Goal: Task Accomplishment & Management: Complete application form

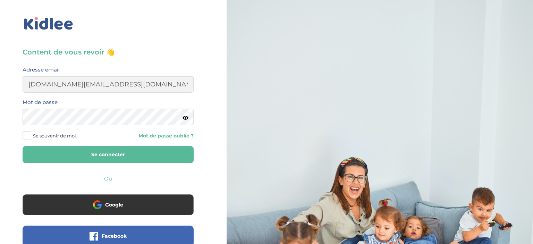
type input "[DOMAIN_NAME][EMAIL_ADDRESS][DOMAIN_NAME]"
click at [28, 136] on span at bounding box center [27, 135] width 9 height 9
click at [0, 0] on input "Se souvenir de moi" at bounding box center [0, 0] width 0 height 0
click at [45, 153] on button "Se connecter" at bounding box center [108, 154] width 171 height 17
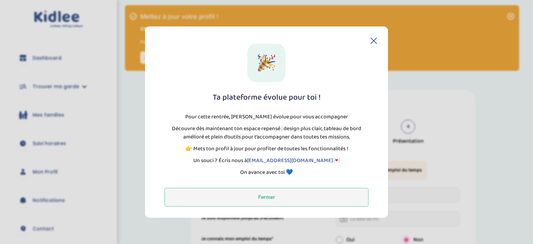
click at [256, 200] on button "Fermer" at bounding box center [267, 197] width 204 height 19
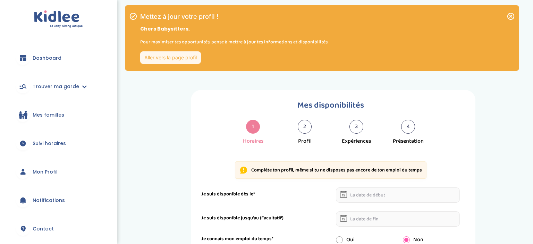
click at [256, 200] on div "trouver ma garde Dashboard Mon profil Mes famille Mes documents Dashboard Trouv…" at bounding box center [266, 208] width 533 height 417
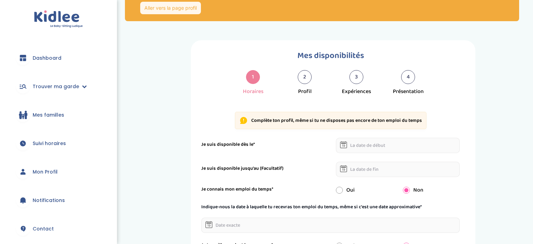
scroll to position [49, 0]
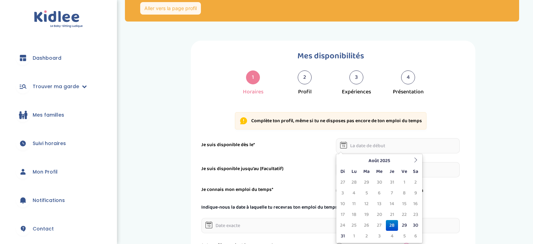
click at [361, 149] on input "text" at bounding box center [398, 145] width 124 height 15
click at [391, 224] on td "28" at bounding box center [392, 225] width 12 height 11
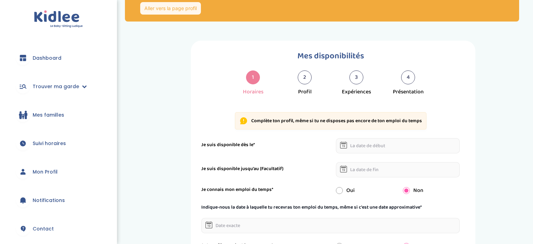
type input "[DATE]"
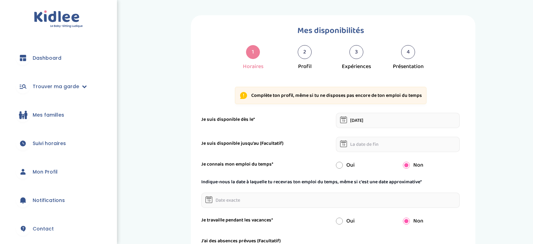
click at [341, 164] on input "radio" at bounding box center [339, 165] width 7 height 7
radio input "true"
radio input "false"
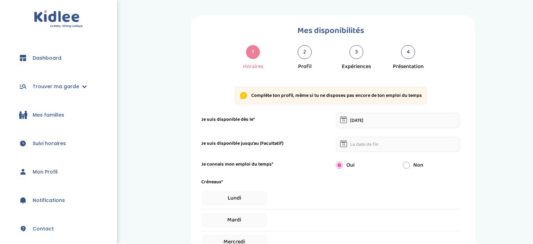
scroll to position [120, 0]
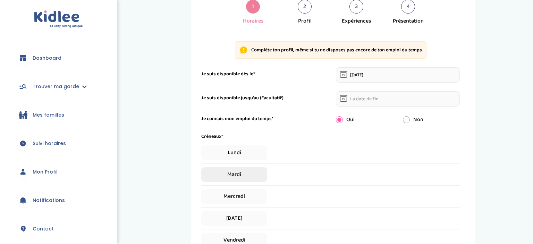
click at [235, 175] on span "Mardi" at bounding box center [234, 174] width 66 height 15
select select "1"
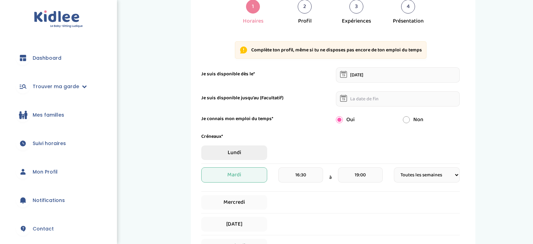
click at [222, 150] on span "Lundi" at bounding box center [234, 152] width 66 height 15
select select "1"
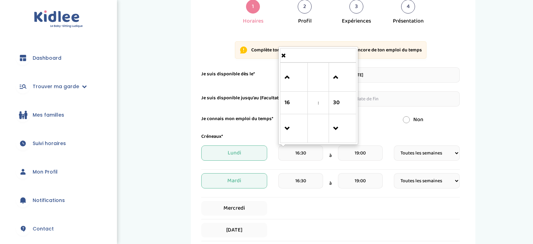
click at [308, 153] on input "16:30" at bounding box center [300, 152] width 45 height 15
click at [292, 77] on span at bounding box center [294, 77] width 19 height 19
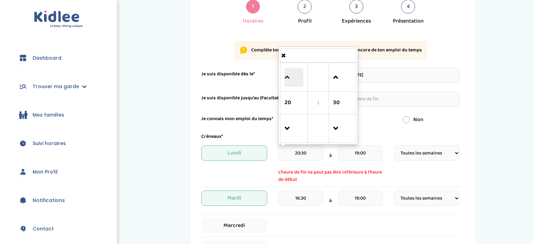
click at [292, 77] on span at bounding box center [294, 77] width 19 height 19
click at [285, 127] on span at bounding box center [294, 128] width 19 height 19
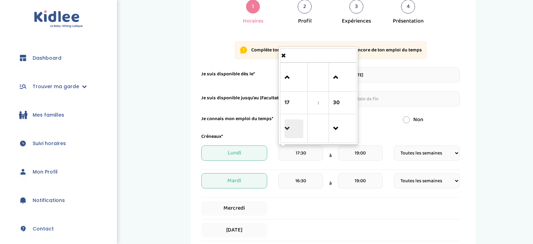
click at [285, 127] on span at bounding box center [294, 128] width 19 height 19
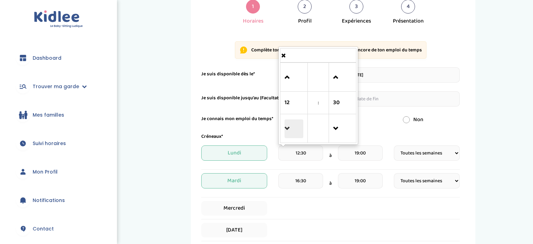
click at [285, 127] on span at bounding box center [294, 128] width 19 height 19
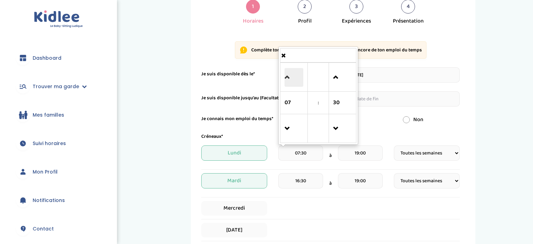
click at [287, 80] on span at bounding box center [294, 77] width 19 height 19
click at [333, 72] on link at bounding box center [343, 77] width 20 height 25
click at [334, 131] on span at bounding box center [342, 128] width 19 height 19
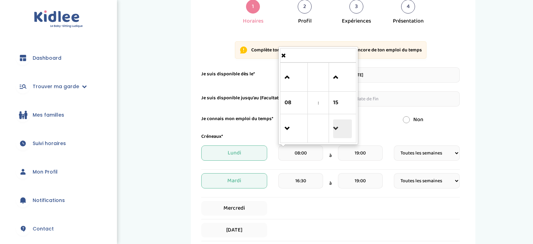
click at [334, 131] on span at bounding box center [342, 128] width 19 height 19
click at [334, 74] on span at bounding box center [342, 77] width 19 height 19
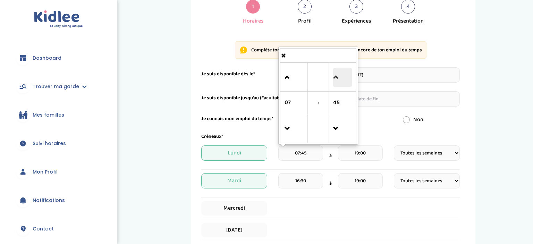
click at [334, 74] on span at bounding box center [342, 77] width 19 height 19
type input "08:00"
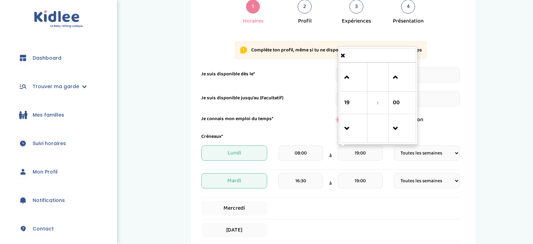
click at [368, 154] on input "19:00" at bounding box center [360, 152] width 45 height 15
click at [348, 124] on span at bounding box center [353, 128] width 19 height 19
click at [346, 80] on span at bounding box center [353, 77] width 19 height 19
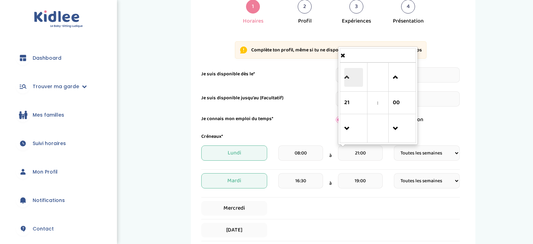
click at [346, 80] on span at bounding box center [353, 77] width 19 height 19
click at [347, 122] on span at bounding box center [353, 128] width 19 height 19
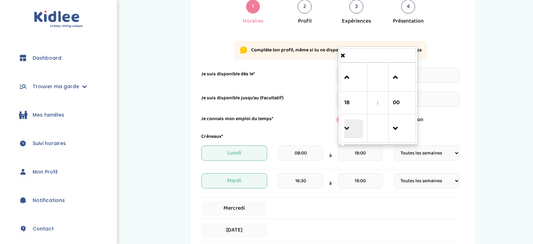
click at [347, 122] on span at bounding box center [353, 128] width 19 height 19
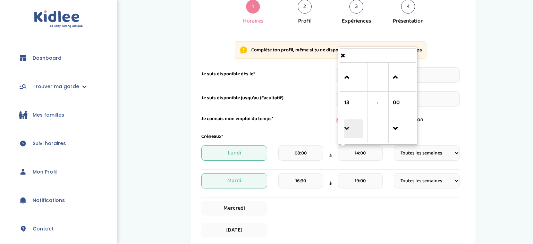
type input "13:00"
click at [285, 197] on div "Mardi 16:30 à 19:00 Fréquence Toutes les semaines Toutes les 2 semaines Tous le…" at bounding box center [330, 185] width 259 height 24
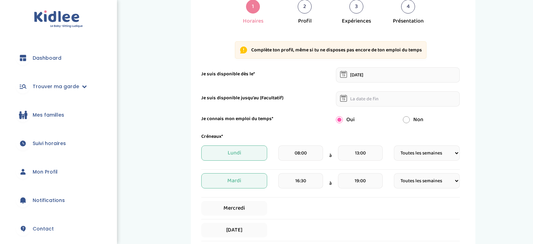
click at [249, 182] on span "Mardi" at bounding box center [234, 180] width 66 height 15
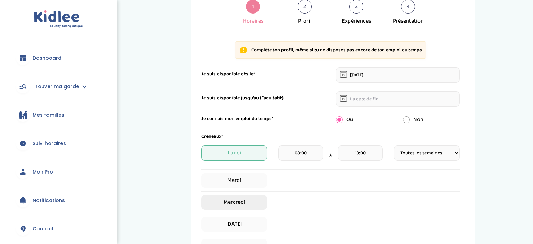
click at [237, 204] on span "Mercredi" at bounding box center [234, 202] width 66 height 15
select select "1"
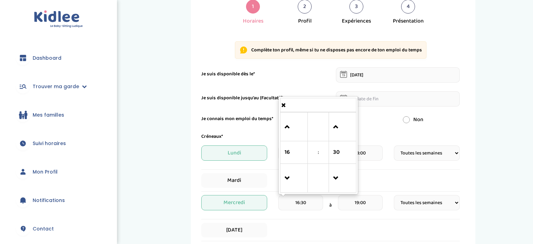
click at [305, 203] on input "16:30" at bounding box center [300, 202] width 45 height 15
click at [342, 175] on span at bounding box center [342, 178] width 19 height 19
click at [335, 128] on span at bounding box center [342, 127] width 19 height 19
type input "16:45"
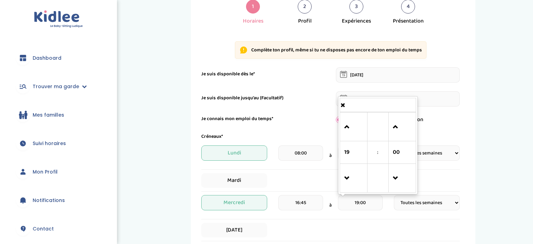
click at [363, 203] on input "19:00" at bounding box center [360, 202] width 45 height 15
click at [352, 180] on span at bounding box center [353, 178] width 19 height 19
click at [348, 123] on span at bounding box center [353, 127] width 19 height 19
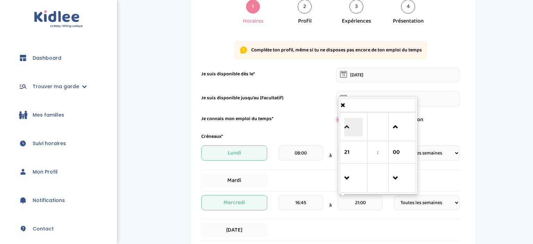
click at [348, 123] on span at bounding box center [353, 127] width 19 height 19
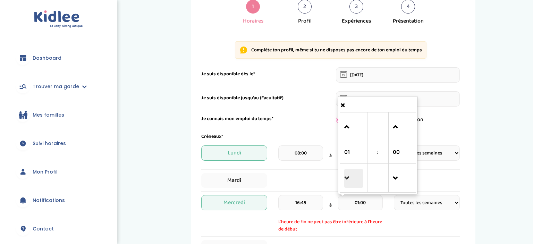
click at [346, 174] on span at bounding box center [353, 178] width 19 height 19
type input "00:00"
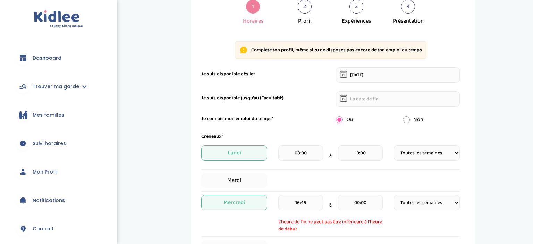
click at [396, 220] on div "Mercredi 16:45 à 00:00 L'heure de fin ne peut pas être inférieure à l'heure de …" at bounding box center [330, 214] width 259 height 38
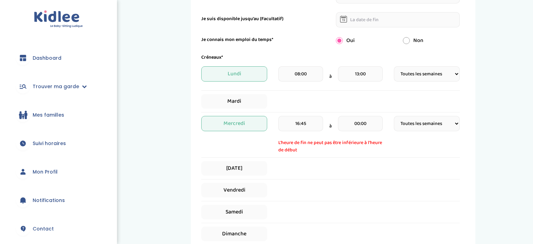
scroll to position [200, 0]
click at [236, 167] on span "[DATE]" at bounding box center [234, 167] width 66 height 15
select select "1"
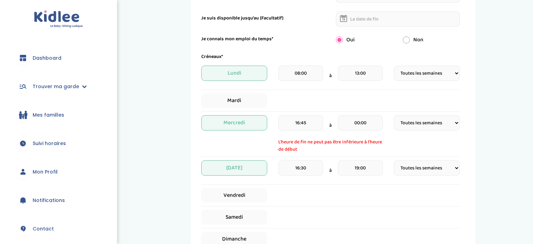
click at [295, 166] on input "16:30" at bounding box center [300, 167] width 45 height 15
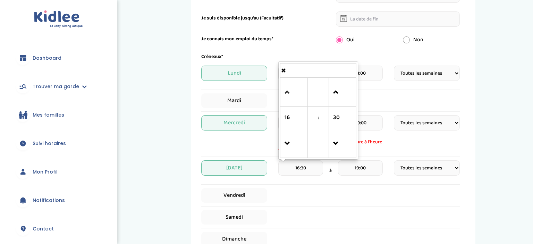
click at [292, 81] on link at bounding box center [294, 92] width 20 height 25
click at [340, 90] on span at bounding box center [342, 92] width 19 height 19
type input "17:45"
click at [366, 167] on input "19:00" at bounding box center [360, 167] width 45 height 15
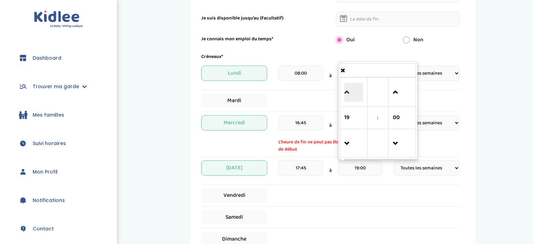
click at [348, 98] on span at bounding box center [353, 92] width 19 height 19
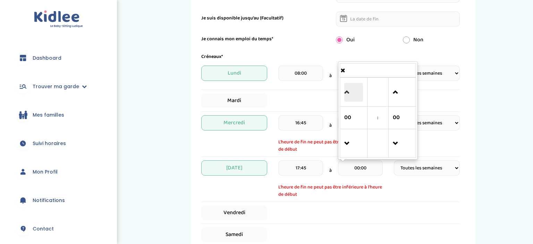
click at [348, 98] on span at bounding box center [353, 92] width 19 height 19
click at [348, 139] on span at bounding box center [353, 143] width 19 height 19
type input "00:00"
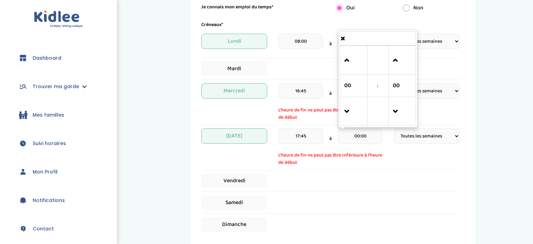
scroll to position [235, 0]
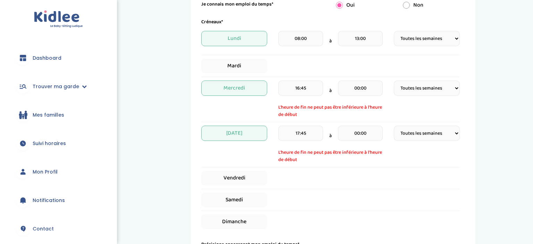
click at [394, 138] on div "Fréquence Toutes les semaines Toutes les 2 semaines Tous les mois" at bounding box center [427, 133] width 66 height 15
click at [237, 197] on span "Samedi" at bounding box center [234, 200] width 66 height 15
select select "1"
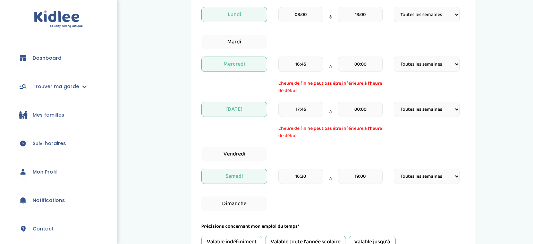
scroll to position [266, 0]
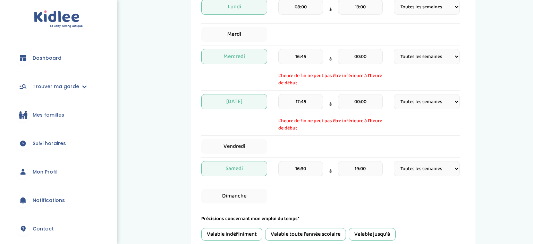
click at [231, 170] on span "Samedi" at bounding box center [234, 168] width 66 height 15
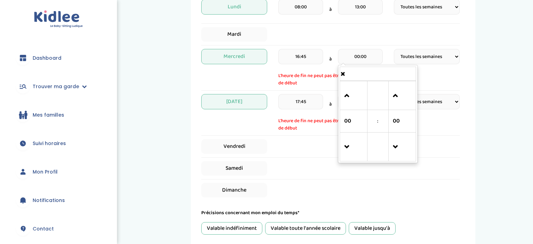
click at [356, 58] on input "00:00" at bounding box center [360, 56] width 45 height 15
click at [349, 100] on span at bounding box center [353, 95] width 19 height 19
click at [347, 139] on span at bounding box center [353, 147] width 19 height 19
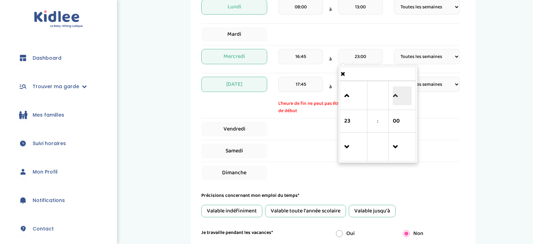
click at [394, 90] on span at bounding box center [402, 95] width 19 height 19
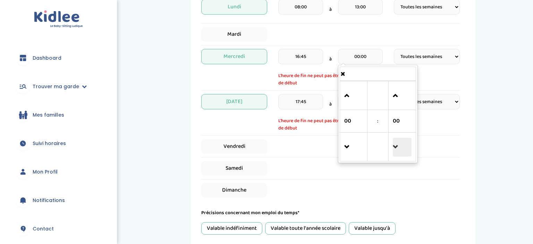
click at [393, 142] on span at bounding box center [402, 147] width 19 height 19
type input "23:45"
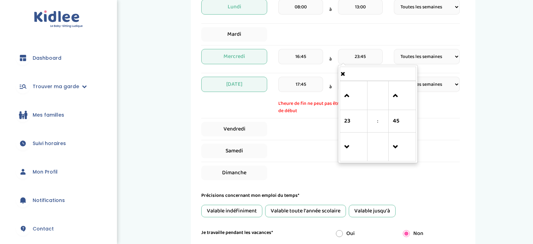
click at [331, 88] on span "à" at bounding box center [330, 86] width 2 height 7
click at [353, 82] on input "00:00" at bounding box center [360, 84] width 45 height 15
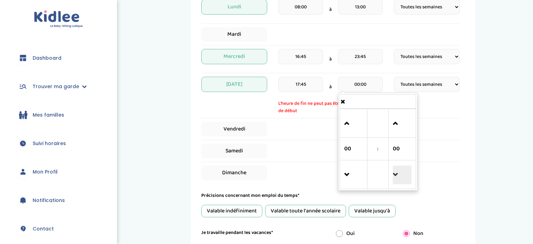
click at [395, 171] on span at bounding box center [402, 175] width 19 height 19
type input "23:45"
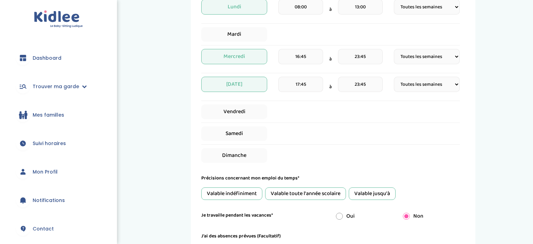
click at [287, 113] on div "Vendredi" at bounding box center [330, 112] width 259 height 15
click at [233, 158] on span "Dimanche" at bounding box center [234, 155] width 66 height 15
select select "1"
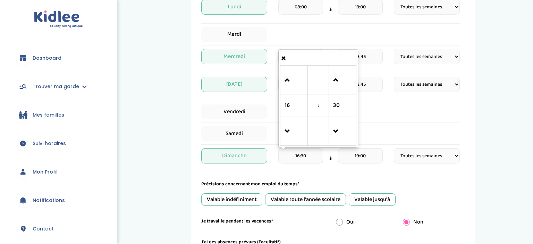
click at [296, 156] on input "16:30" at bounding box center [300, 155] width 45 height 15
click at [290, 76] on span at bounding box center [294, 80] width 19 height 19
click at [285, 131] on span at bounding box center [294, 131] width 19 height 19
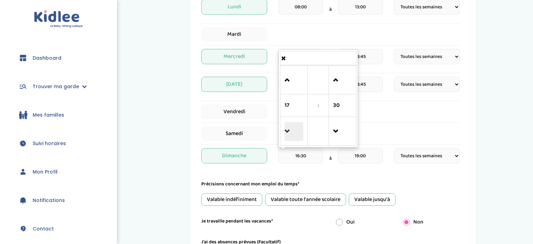
click at [285, 131] on span at bounding box center [294, 131] width 19 height 19
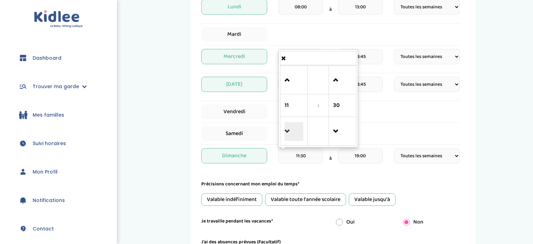
click at [285, 131] on span at bounding box center [294, 131] width 19 height 19
type input "08:30"
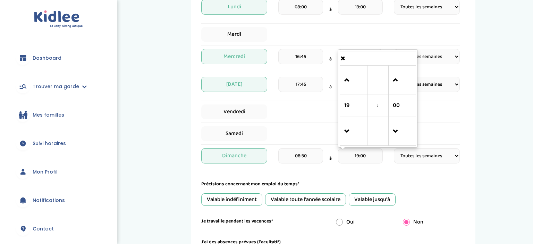
click at [363, 154] on input "19:00" at bounding box center [360, 155] width 45 height 15
click at [345, 79] on span at bounding box center [353, 80] width 19 height 19
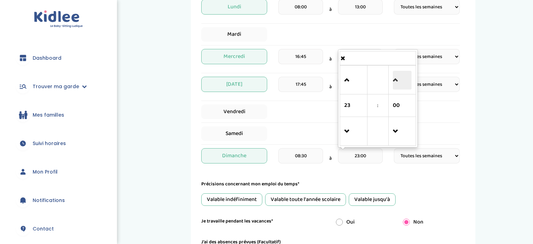
click at [393, 83] on span at bounding box center [402, 80] width 19 height 19
type input "23:45"
click at [343, 181] on div "Précisions concernant mon emploi du temps*" at bounding box center [330, 184] width 259 height 7
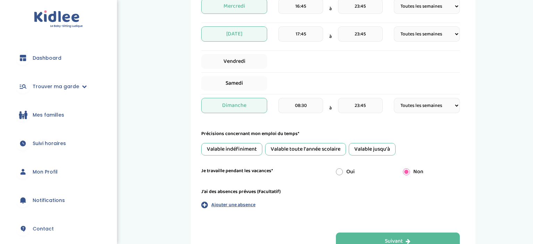
scroll to position [317, 0]
click at [306, 145] on div "Valable toute l'année scolaire" at bounding box center [305, 148] width 81 height 12
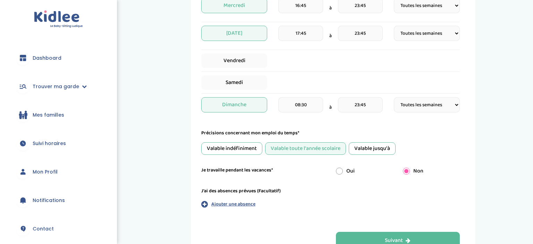
scroll to position [354, 0]
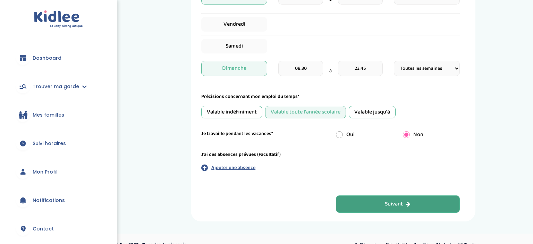
click at [373, 205] on button "Suivant" at bounding box center [398, 203] width 124 height 17
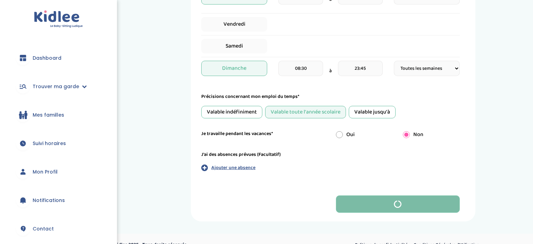
scroll to position [27, 0]
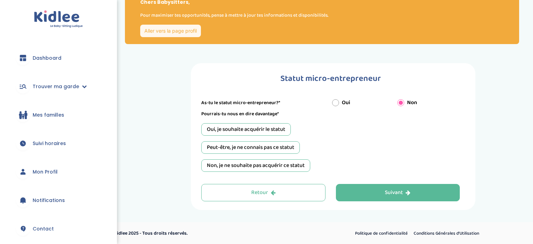
click at [337, 101] on input "Oui" at bounding box center [335, 102] width 7 height 7
radio input "true"
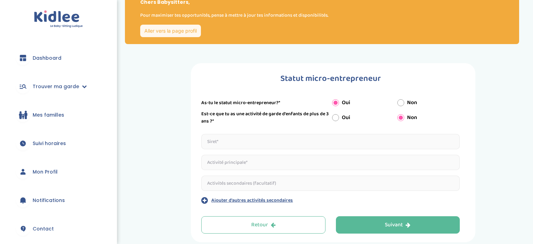
click at [269, 136] on input "text" at bounding box center [330, 141] width 259 height 15
paste input "98896019100019"
type input "98896019100019"
click at [224, 163] on input "text" at bounding box center [330, 162] width 259 height 15
paste input "Prestations de services à la personne et aux entreprises"
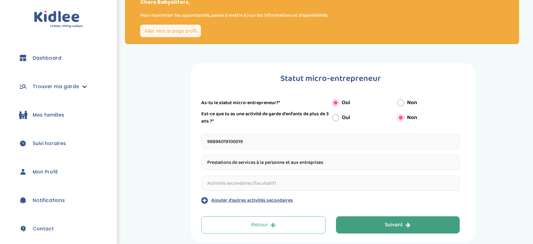
type input "Prestations de services à la personne et aux entreprises"
click at [377, 226] on button "Suivant" at bounding box center [398, 224] width 124 height 17
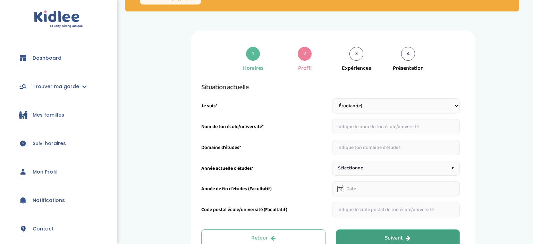
scroll to position [60, 0]
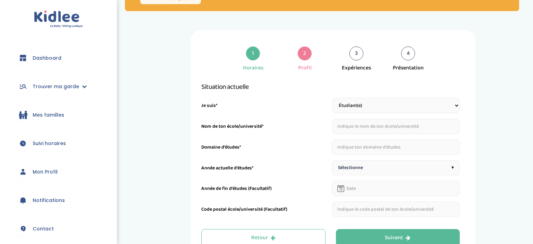
click at [371, 131] on input "text" at bounding box center [396, 126] width 128 height 15
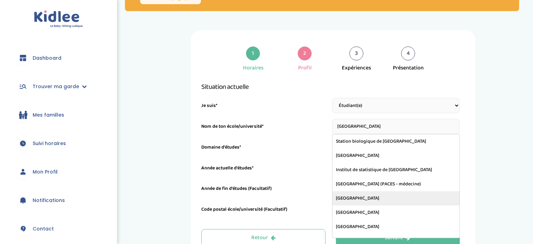
type input "Sorbonne Université"
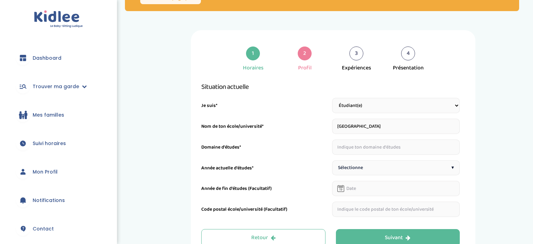
click at [359, 151] on input "text" at bounding box center [396, 147] width 128 height 15
type input "Psychomotricité"
click at [359, 167] on span "Sélectionne" at bounding box center [350, 167] width 25 height 7
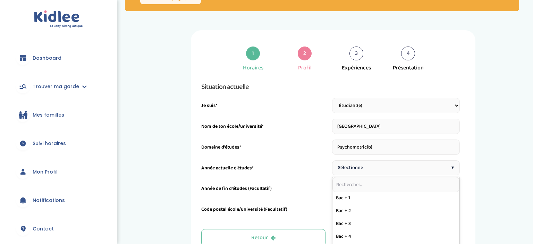
scroll to position [91, 0]
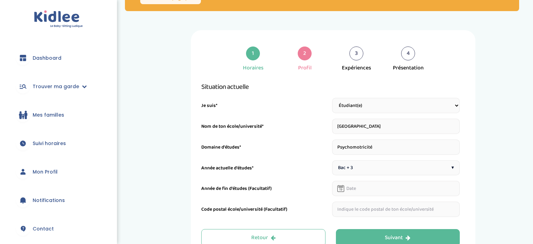
click at [360, 186] on input "text" at bounding box center [396, 188] width 128 height 15
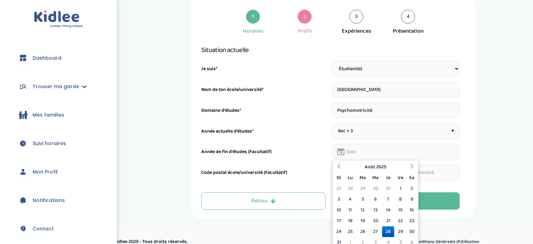
scroll to position [106, 0]
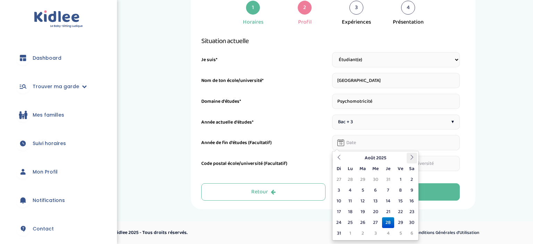
click at [409, 159] on th at bounding box center [412, 158] width 10 height 11
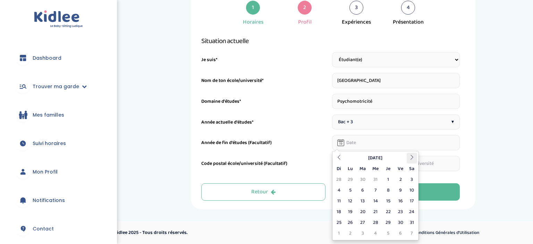
click at [409, 159] on th at bounding box center [412, 158] width 10 height 11
click at [338, 233] on td "31" at bounding box center [339, 233] width 10 height 11
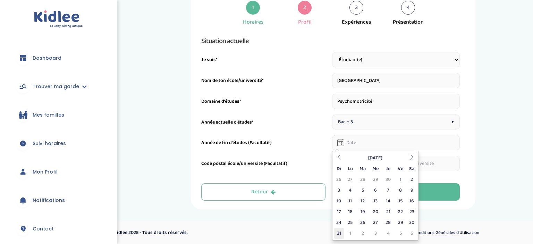
type input "31-05-2026"
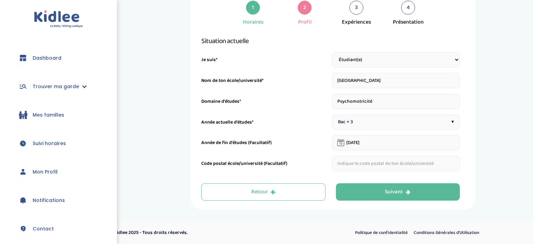
click at [351, 162] on input "text" at bounding box center [396, 163] width 128 height 15
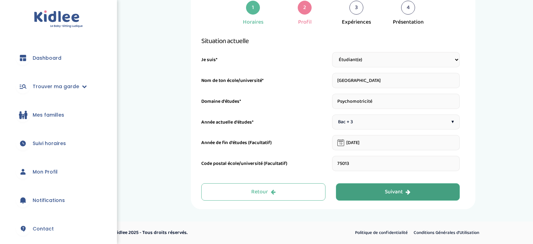
type input "75013"
click at [375, 193] on button "Suivant" at bounding box center [398, 191] width 124 height 17
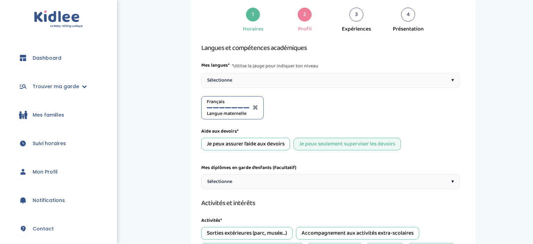
scroll to position [99, 0]
click at [260, 87] on div "Sélectionne ▾" at bounding box center [330, 80] width 259 height 15
click at [290, 108] on div at bounding box center [288, 107] width 6 height 1
click at [294, 108] on div at bounding box center [294, 107] width 6 height 1
click at [259, 145] on div "Je peux assurer l’aide aux devoirs" at bounding box center [245, 144] width 89 height 12
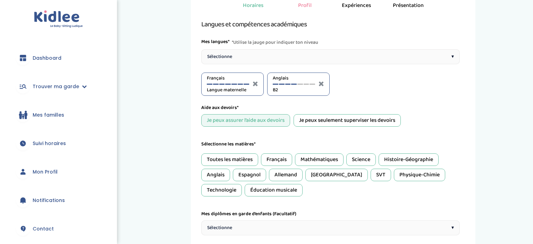
scroll to position [123, 0]
click at [312, 156] on div "Mathématiques" at bounding box center [319, 159] width 49 height 12
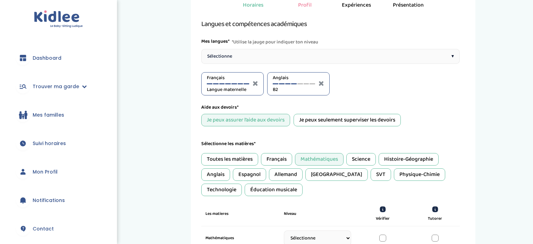
click at [279, 162] on div "Français" at bounding box center [276, 159] width 31 height 12
click at [362, 155] on div "Science" at bounding box center [361, 159] width 30 height 12
click at [408, 158] on div "Histoire-Géographie" at bounding box center [409, 159] width 60 height 12
click at [212, 175] on div "Anglais" at bounding box center [215, 174] width 29 height 12
click at [371, 173] on div "SVT" at bounding box center [381, 174] width 20 height 12
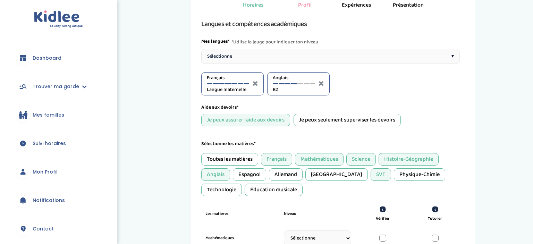
click at [394, 173] on div "Physique-Chimie" at bounding box center [419, 174] width 51 height 12
click at [242, 184] on div "Technologie" at bounding box center [221, 190] width 41 height 12
click at [245, 193] on div "Éducation musicale" at bounding box center [274, 190] width 58 height 12
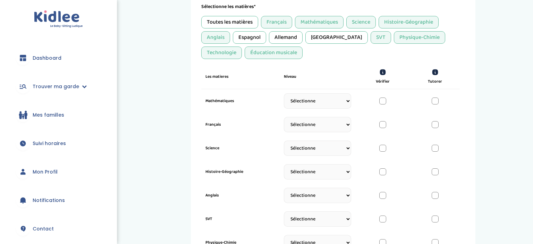
scroll to position [260, 0]
click at [436, 102] on div at bounding box center [435, 101] width 7 height 7
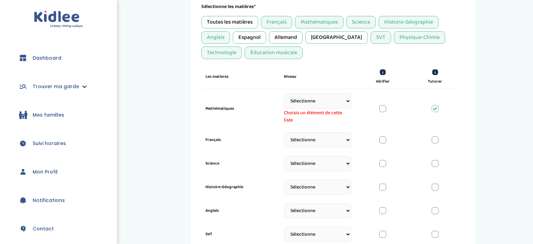
select select "3eme"
click option "3eme" at bounding box center [0, 0] width 0 height 0
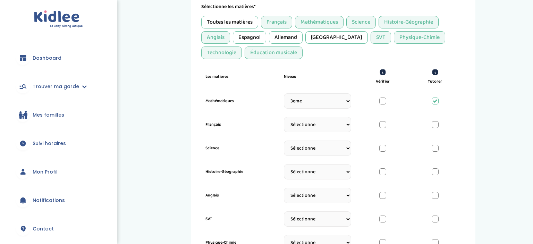
drag, startPoint x: 383, startPoint y: 125, endPoint x: 387, endPoint y: 131, distance: 7.8
click at [387, 131] on div "Français Sélectionne CP CE1 CE2 CM1 CM2 6eme 5eme 4eme 3eme Seconde Prémière Te…" at bounding box center [330, 125] width 259 height 24
click at [284, 117] on select "Sélectionne CP CE1 CE2 CM1 CM2 6eme 5eme 4eme 3eme Seconde Prémière Terminale" at bounding box center [317, 124] width 67 height 15
select select "3eme"
click option "3eme" at bounding box center [0, 0] width 0 height 0
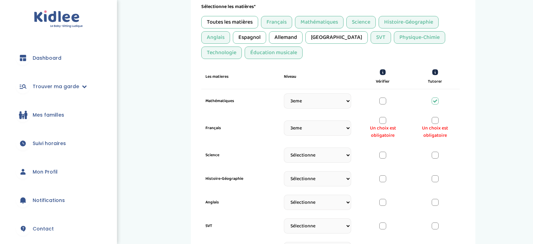
click at [383, 122] on div at bounding box center [382, 120] width 7 height 7
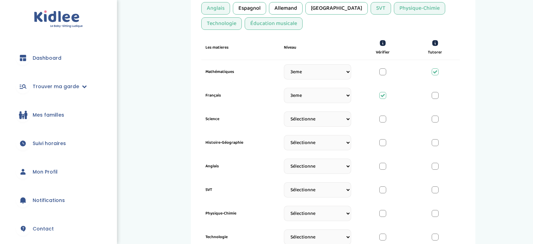
scroll to position [290, 0]
click at [437, 118] on div at bounding box center [435, 118] width 7 height 7
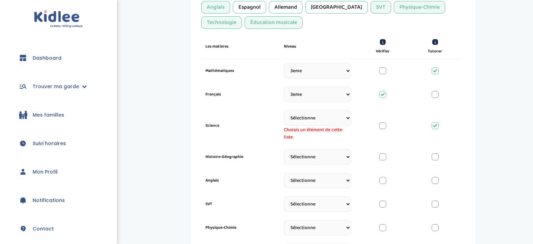
click at [381, 156] on div at bounding box center [382, 156] width 7 height 7
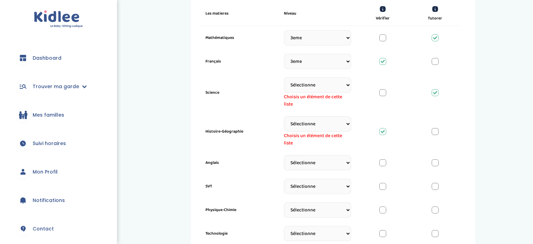
scroll to position [325, 0]
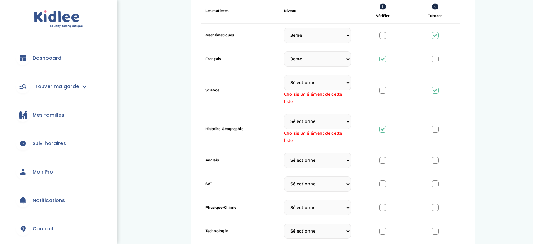
click at [382, 159] on div at bounding box center [382, 160] width 7 height 7
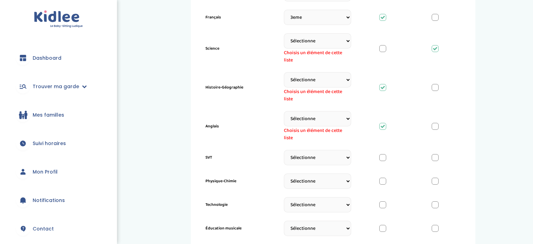
scroll to position [368, 0]
click at [384, 154] on div at bounding box center [382, 156] width 7 height 7
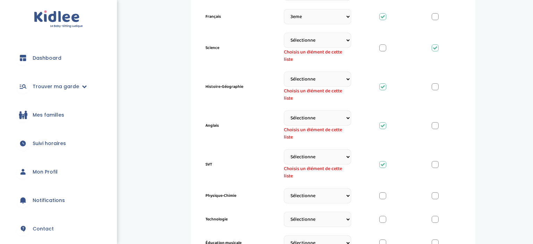
click at [383, 47] on div at bounding box center [382, 47] width 7 height 7
click at [435, 164] on div at bounding box center [435, 164] width 7 height 7
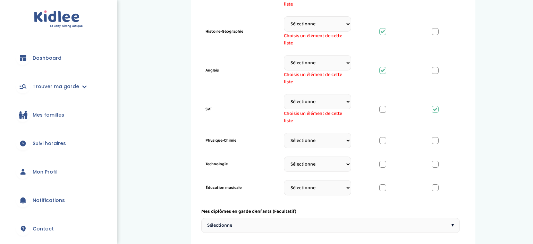
scroll to position [424, 0]
click at [383, 140] on div at bounding box center [382, 139] width 7 height 7
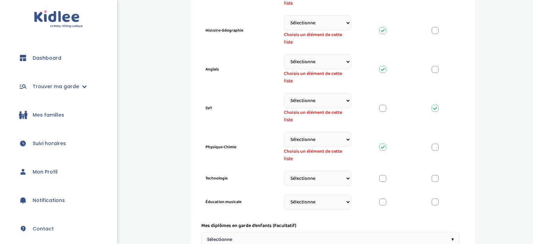
click at [384, 182] on div "Technologie Sélectionne CP CE1 CE2 CM1 CM2 6eme 5eme 4eme 3eme Seconde Prémière…" at bounding box center [330, 179] width 259 height 24
click at [383, 179] on div at bounding box center [382, 178] width 7 height 7
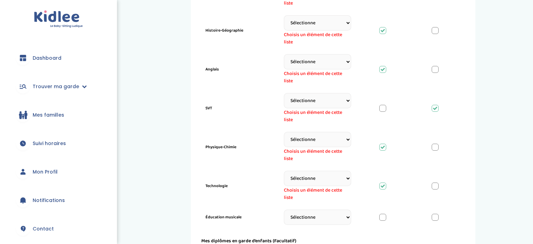
click at [382, 215] on div at bounding box center [382, 217] width 7 height 7
click at [284, 210] on select "Sélectionne CP CE1 CE2 CM1 CM2 6eme 5eme 4eme 3eme Seconde Prémière Terminale" at bounding box center [317, 217] width 67 height 15
select select "3eme"
click option "3eme" at bounding box center [0, 0] width 0 height 0
click at [284, 171] on select "Sélectionne CP CE1 CE2 CM1 CM2 6eme 5eme 4eme 3eme Seconde Prémière Terminale" at bounding box center [317, 178] width 67 height 15
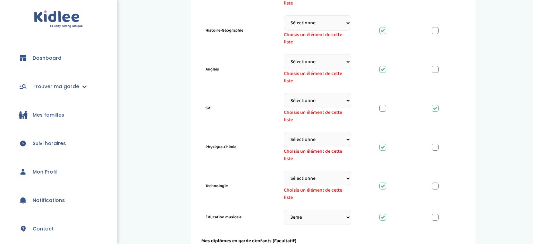
select select "3eme"
click option "3eme" at bounding box center [0, 0] width 0 height 0
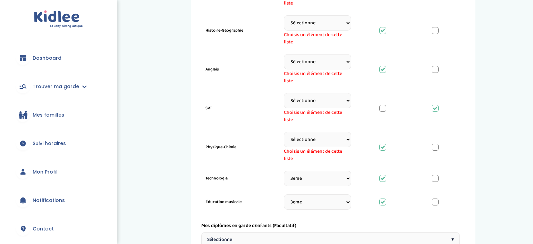
click at [284, 132] on select "Sélectionne CP CE1 CE2 CM1 CM2 6eme 5eme 4eme 3eme Seconde Prémière Terminale" at bounding box center [317, 139] width 67 height 15
select select "3eme"
click option "3eme" at bounding box center [0, 0] width 0 height 0
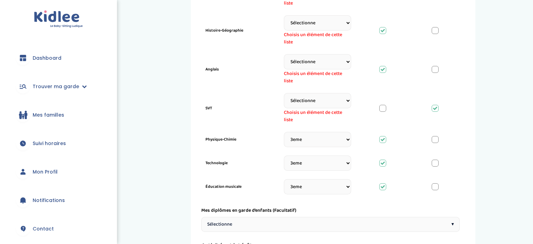
click at [284, 93] on select "Sélectionne CP CE1 CE2 CM1 CM2 6eme 5eme 4eme 3eme Seconde Prémière Terminale" at bounding box center [317, 100] width 67 height 15
select select "3eme"
click option "3eme" at bounding box center [0, 0] width 0 height 0
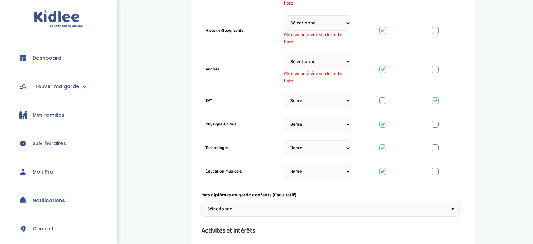
click at [284, 54] on select "Sélectionne CP CE1 CE2 CM1 CM2 6eme 5eme 4eme 3eme Seconde Prémière Terminale" at bounding box center [317, 61] width 67 height 15
select select "3eme"
click option "3eme" at bounding box center [0, 0] width 0 height 0
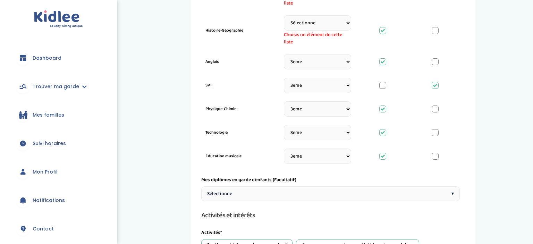
click at [284, 15] on select "Sélectionne CP CE1 CE2 CM1 CM2 6eme 5eme 4eme 3eme Seconde Prémière Terminale" at bounding box center [317, 22] width 67 height 15
select select "3eme"
click option "3eme" at bounding box center [0, 0] width 0 height 0
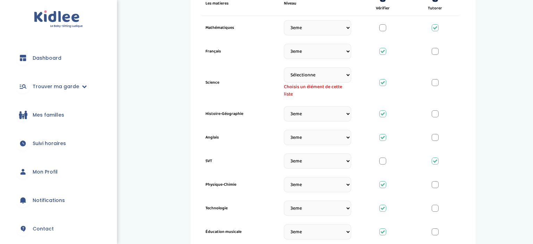
scroll to position [332, 0]
click at [284, 68] on select "Sélectionne CP CE1 CE2 CM1 CM2 6eme 5eme 4eme 3eme Seconde Prémière Terminale" at bounding box center [317, 75] width 67 height 15
select select "3eme"
click option "3eme" at bounding box center [0, 0] width 0 height 0
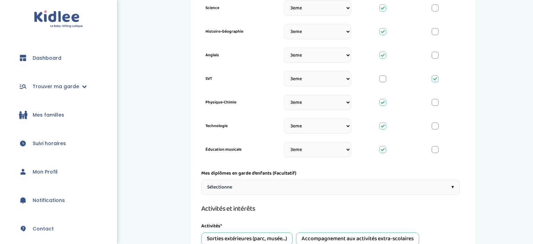
scroll to position [436, 0]
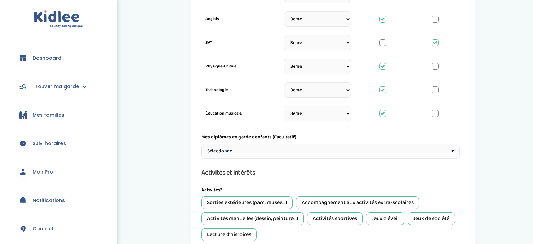
click at [257, 148] on div "Sélectionne ▾" at bounding box center [330, 151] width 259 height 15
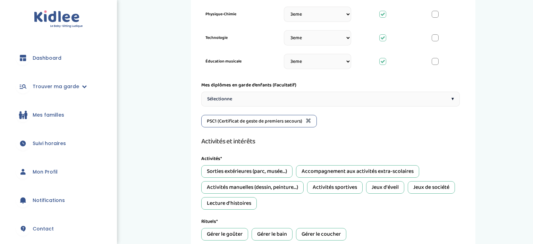
scroll to position [493, 0]
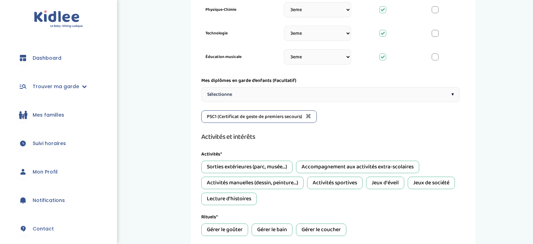
click at [249, 167] on div "Sorties extérieures (parc, musée...)" at bounding box center [246, 167] width 91 height 12
click at [317, 167] on div "Accompagnement aux activités extra-scolaires" at bounding box center [357, 167] width 123 height 12
click at [294, 181] on div "Activités manuelles (dessin, peinture...)" at bounding box center [252, 183] width 102 height 12
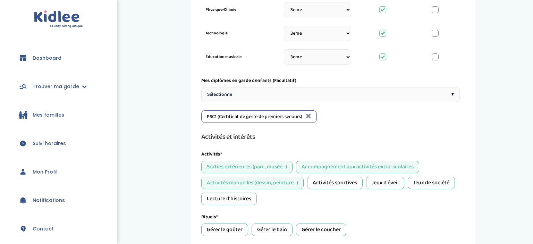
click at [338, 177] on div "Activités sportives" at bounding box center [335, 183] width 56 height 12
click at [377, 179] on div "Jeux d'éveil" at bounding box center [385, 183] width 38 height 12
click at [424, 178] on div "Jeux de société" at bounding box center [431, 183] width 47 height 12
click at [252, 194] on div "Lecture d'histoires" at bounding box center [229, 199] width 56 height 12
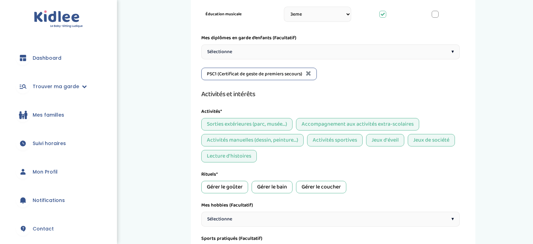
scroll to position [536, 0]
click at [239, 182] on div "Gérer le goûter" at bounding box center [224, 187] width 47 height 12
click at [265, 185] on div "Gérer le bain" at bounding box center [272, 187] width 41 height 12
click at [312, 185] on div "Gérer le coucher" at bounding box center [321, 187] width 50 height 12
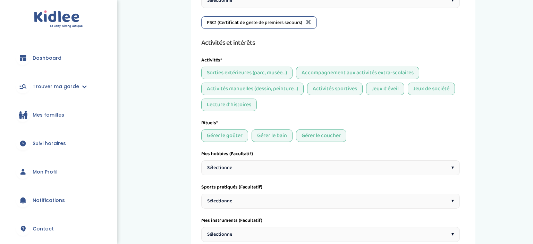
scroll to position [592, 0]
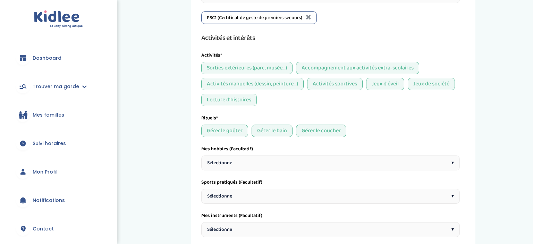
click at [270, 159] on div "Sélectionne ▾" at bounding box center [330, 163] width 259 height 15
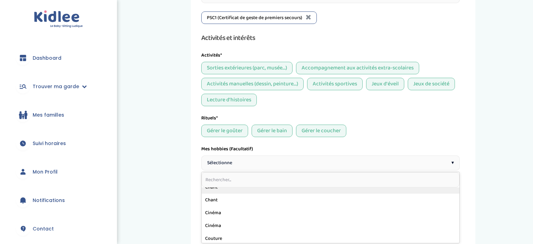
scroll to position [36, 0]
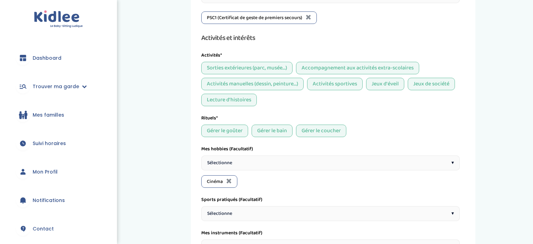
click at [242, 159] on div "Sélectionne ▾" at bounding box center [330, 163] width 259 height 15
click at [239, 156] on div "Sélectionne ▾" at bounding box center [330, 163] width 259 height 15
click at [220, 162] on span "Sélectionne" at bounding box center [219, 162] width 25 height 7
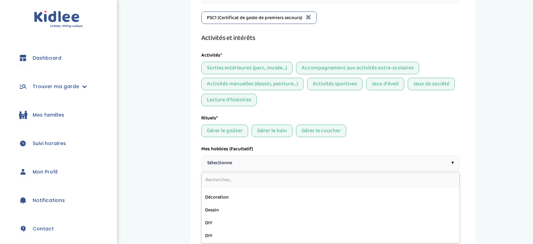
scroll to position [126, 0]
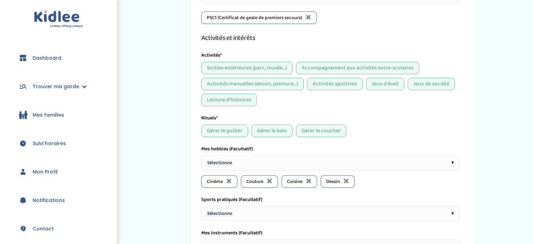
click at [222, 162] on span "Sélectionne" at bounding box center [219, 162] width 25 height 7
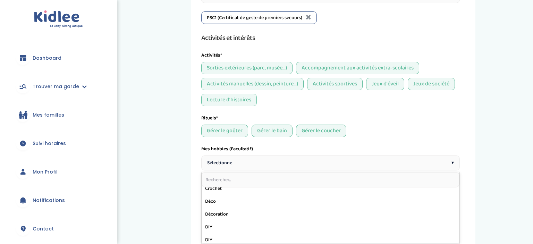
scroll to position [120, 0]
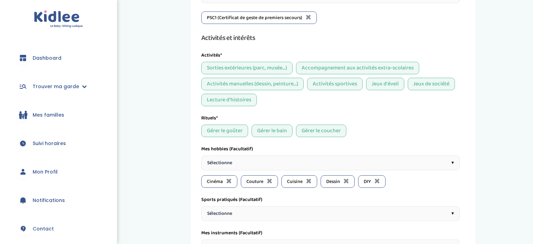
click at [220, 163] on span "Sélectionne" at bounding box center [219, 162] width 25 height 7
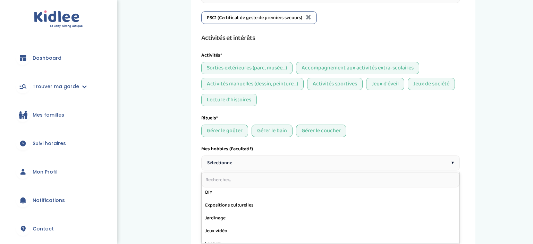
scroll to position [144, 0]
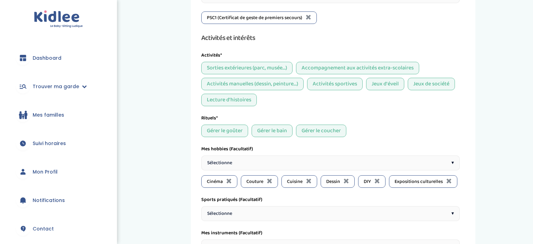
click at [220, 161] on span "Sélectionne" at bounding box center [219, 162] width 25 height 7
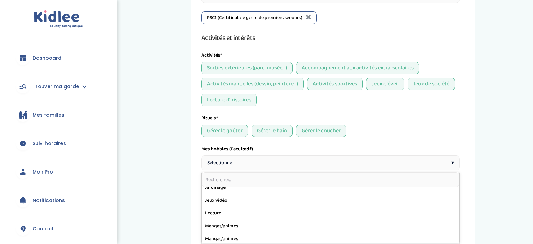
scroll to position [161, 0]
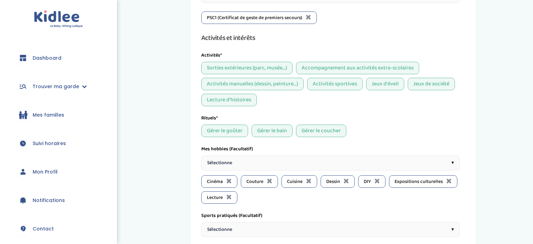
click at [220, 164] on span "Sélectionne" at bounding box center [219, 162] width 25 height 7
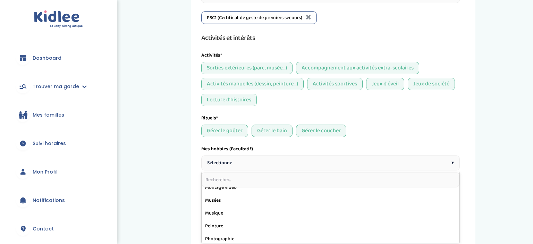
scroll to position [238, 0]
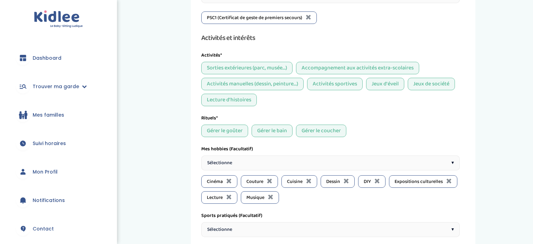
click at [224, 162] on span "Sélectionne" at bounding box center [219, 162] width 25 height 7
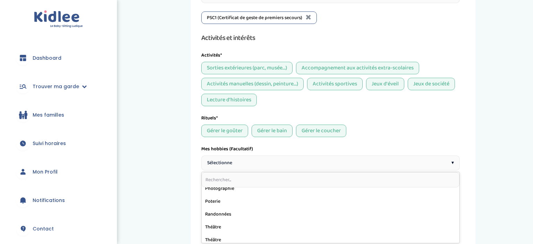
scroll to position [278, 0]
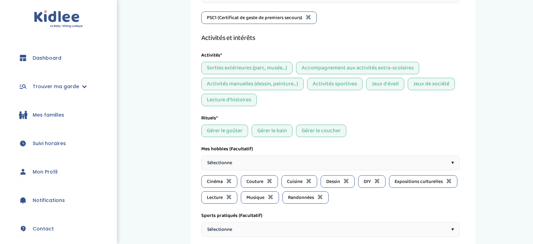
click at [222, 159] on span "Sélectionne" at bounding box center [219, 162] width 25 height 7
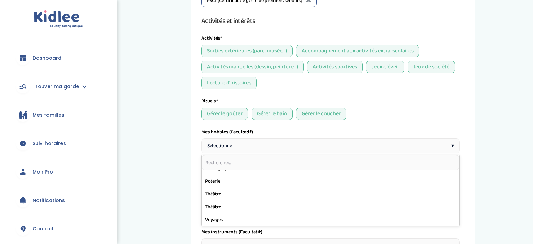
scroll to position [608, 0]
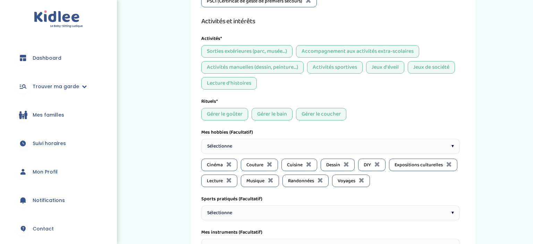
click at [214, 209] on span "Sélectionne" at bounding box center [219, 212] width 25 height 7
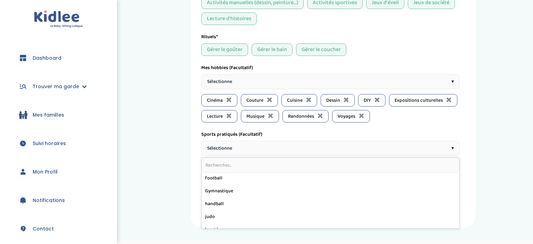
scroll to position [144, 0]
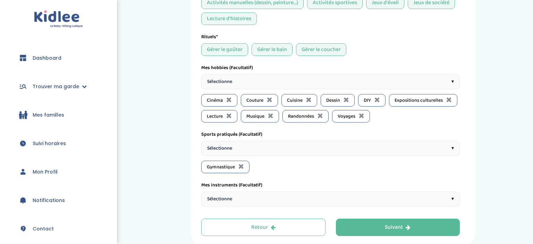
click at [218, 146] on span "Sélectionne" at bounding box center [219, 148] width 25 height 7
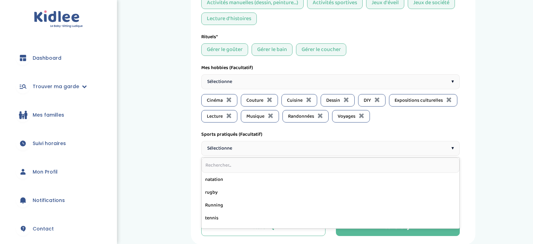
scroll to position [218, 0]
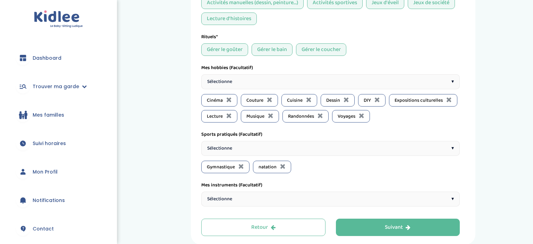
click at [332, 197] on div "Sélectionne ▾" at bounding box center [330, 199] width 259 height 15
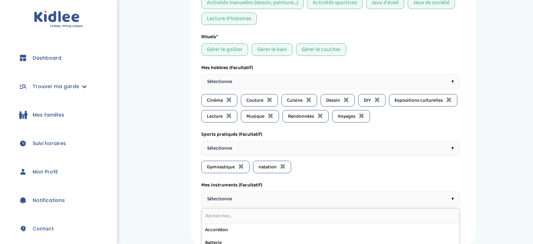
click at [332, 197] on div "Sélectionne ▾" at bounding box center [330, 199] width 259 height 15
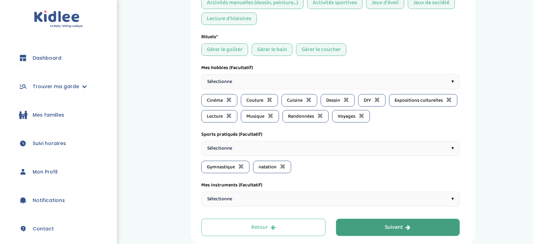
click at [369, 224] on button "Suivant" at bounding box center [398, 227] width 124 height 17
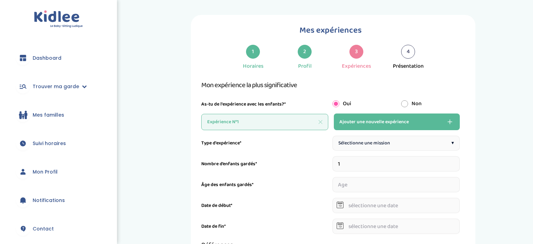
scroll to position [75, 0]
click at [363, 147] on span "Sélectionne une mission" at bounding box center [365, 143] width 52 height 7
click at [352, 177] on input "number" at bounding box center [397, 184] width 128 height 15
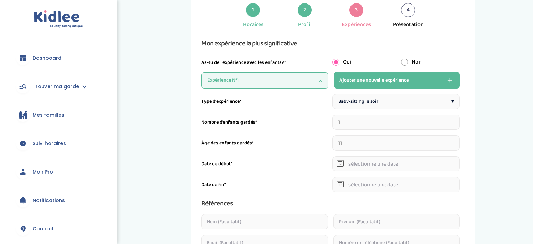
scroll to position [117, 0]
type input "11"
click at [363, 165] on input "text" at bounding box center [397, 163] width 128 height 15
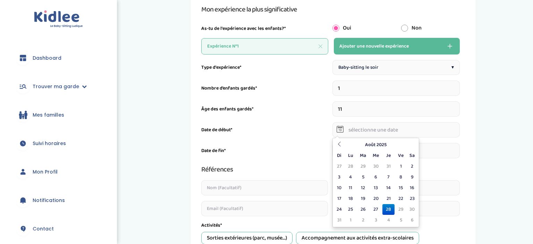
scroll to position [151, 0]
click at [337, 143] on th at bounding box center [339, 144] width 10 height 11
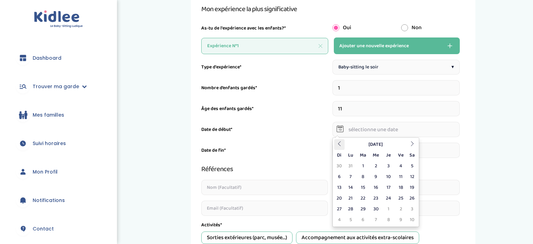
click at [337, 143] on th at bounding box center [339, 144] width 10 height 11
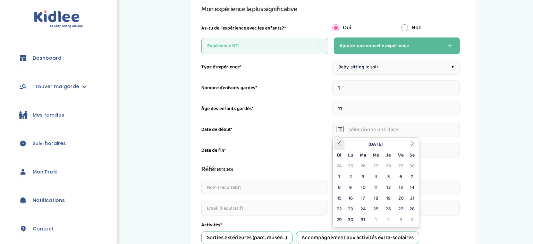
click at [337, 143] on th at bounding box center [339, 144] width 10 height 11
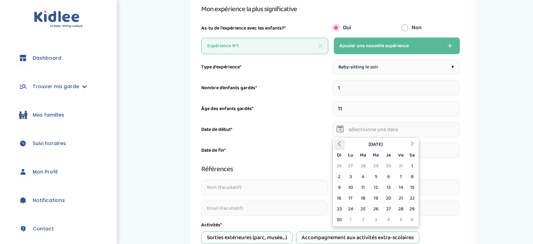
click at [337, 143] on th at bounding box center [339, 144] width 10 height 11
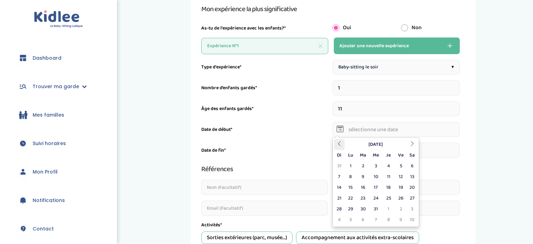
click at [337, 143] on th at bounding box center [339, 144] width 10 height 11
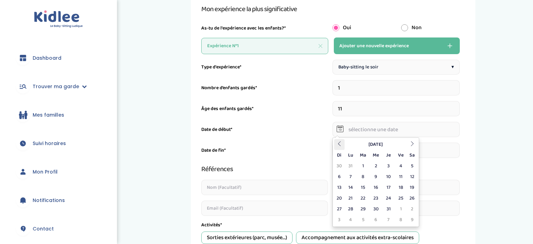
click at [337, 143] on th at bounding box center [339, 144] width 10 height 11
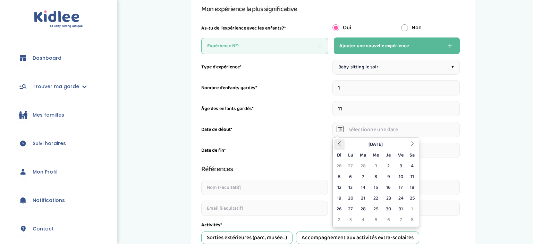
click at [337, 143] on th at bounding box center [339, 144] width 10 height 11
drag, startPoint x: 333, startPoint y: 143, endPoint x: 338, endPoint y: 142, distance: 5.6
click at [338, 142] on div "Décembre 2022 Di Lu Ma Me Je Ve Sa 27 28 29 30 1 2 3 4 5 6 7 8 9 10 11 12 13 14…" at bounding box center [376, 182] width 87 height 90
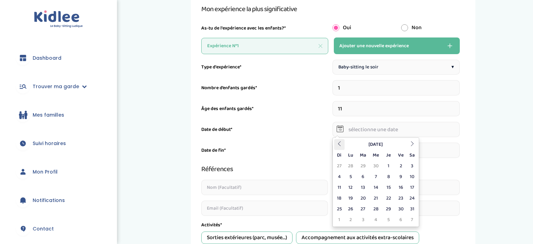
click at [338, 142] on icon at bounding box center [339, 143] width 5 height 5
click at [392, 166] on td "1" at bounding box center [389, 166] width 12 height 11
type input "01-09-2022"
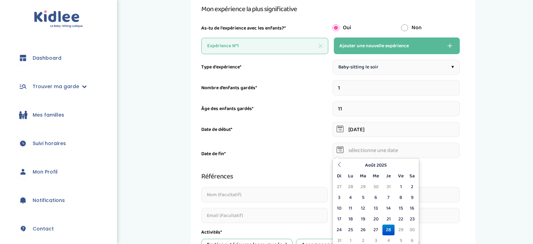
click at [371, 151] on input "text" at bounding box center [397, 150] width 128 height 15
click at [383, 165] on th "Août 2025" at bounding box center [376, 165] width 62 height 11
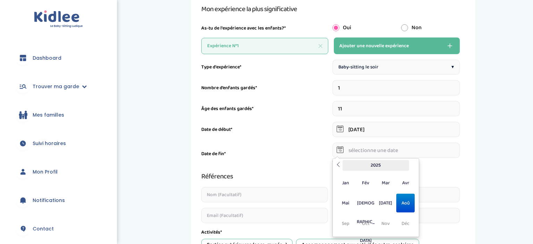
click at [373, 165] on th "2025" at bounding box center [376, 165] width 67 height 11
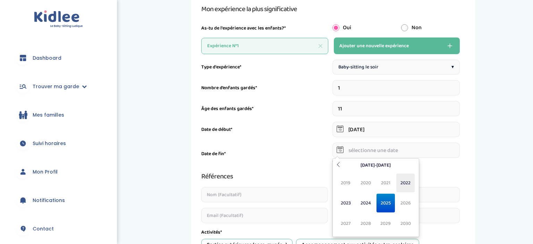
click at [404, 185] on span "2022" at bounding box center [405, 183] width 18 height 19
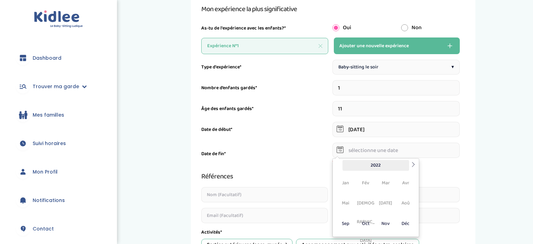
click at [376, 166] on th "2022" at bounding box center [376, 165] width 67 height 11
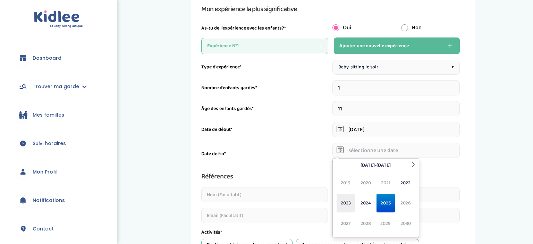
click at [350, 204] on span "2023" at bounding box center [346, 203] width 18 height 19
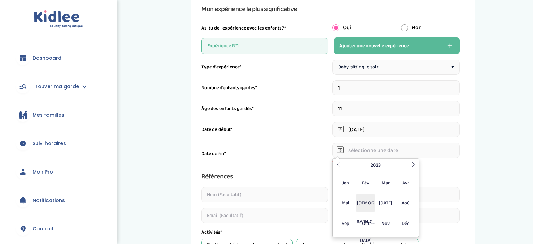
click at [368, 200] on span "[DEMOGRAPHIC_DATA]" at bounding box center [366, 203] width 18 height 19
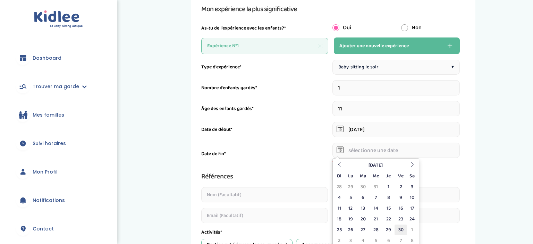
click at [403, 229] on td "30" at bounding box center [401, 230] width 12 height 11
type input "30-06-2023"
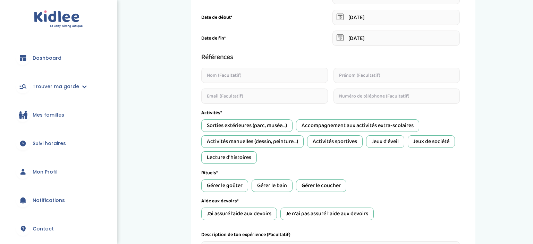
scroll to position [264, 0]
click at [274, 144] on div "Activités manuelles (dessin, peinture...)" at bounding box center [252, 141] width 102 height 12
click at [309, 185] on div "Gérer le coucher" at bounding box center [321, 185] width 50 height 12
click at [259, 209] on div "J’ai assuré l’aide aux devoirs" at bounding box center [239, 213] width 76 height 12
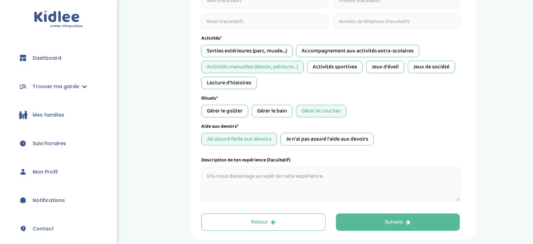
scroll to position [338, 0]
click at [249, 178] on textarea at bounding box center [330, 183] width 259 height 35
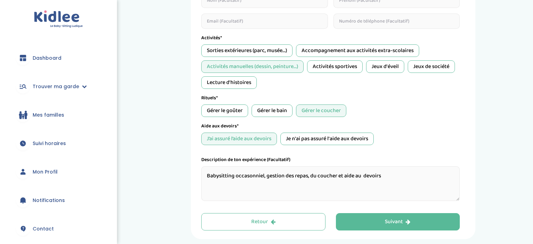
click at [242, 176] on textarea "Babysitting occasonniel, gestion des repas, du coucher et aide au devoirs" at bounding box center [330, 183] width 259 height 35
click at [254, 181] on textarea "Babysitting ocasonniel, gestion des repas, du coucher et aide au devoirs" at bounding box center [330, 183] width 259 height 35
click at [281, 177] on textarea "Babysitting ocasonniel, gestion des repas, du coucher et aide au devoirs" at bounding box center [330, 183] width 259 height 35
click at [386, 176] on textarea "Babysitting ocasonniel, gestion des repas, du coucher et aide au devoirs" at bounding box center [330, 183] width 259 height 35
click at [249, 176] on textarea "Babysitting ocasonniel, gestion des repas, du coucher et aide au devoirs" at bounding box center [330, 183] width 259 height 35
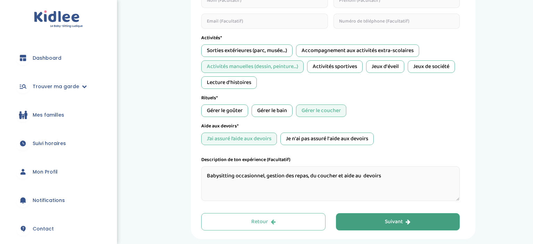
type textarea "Babysitting occasionnel, gestion des repas, du coucher et aide au devoirs"
click at [378, 221] on button "Suivant" at bounding box center [398, 221] width 124 height 17
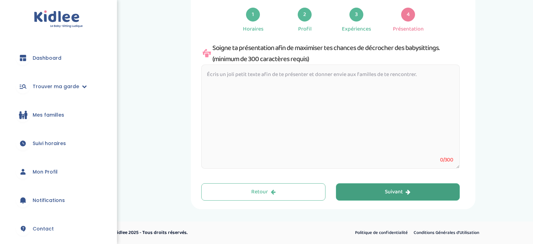
scroll to position [110, 0]
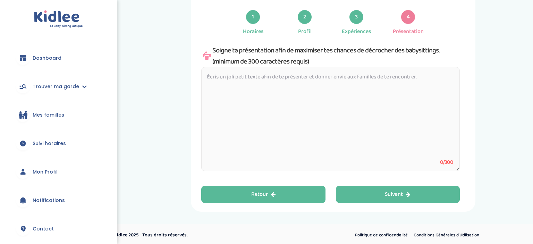
click at [251, 188] on button "Retour" at bounding box center [263, 194] width 124 height 17
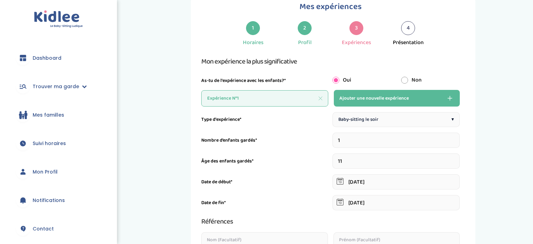
scroll to position [99, 0]
click at [345, 98] on span "Ajouter une nouvelle expérience" at bounding box center [374, 98] width 69 height 8
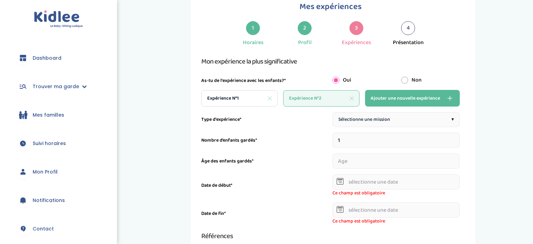
click at [374, 121] on span "Sélectionne une mission" at bounding box center [365, 119] width 52 height 7
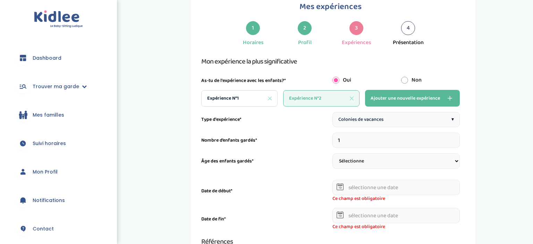
click at [356, 143] on input "1" at bounding box center [397, 140] width 128 height 15
type input "20"
click at [333, 153] on select "Sélectionne 3-6 ans 6-9 ans +9 ans" at bounding box center [397, 160] width 128 height 15
select select "+9"
click option "+9 ans" at bounding box center [0, 0] width 0 height 0
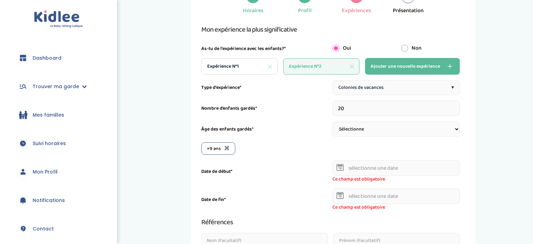
scroll to position [131, 0]
click at [333, 122] on select "Sélectionne 3-6 ans 6-9 ans +9 ans" at bounding box center [397, 129] width 128 height 15
select select "6-9"
click option "6-9 ans" at bounding box center [0, 0] width 0 height 0
select select
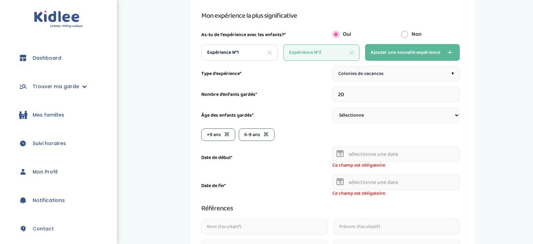
scroll to position [145, 0]
click at [356, 152] on input "text" at bounding box center [397, 153] width 128 height 15
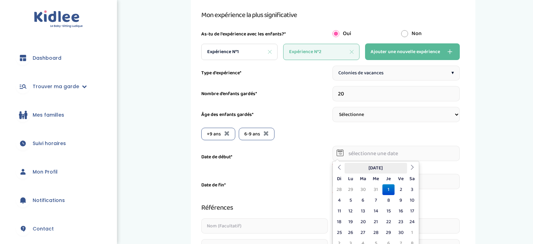
click at [392, 168] on th "Septembre 2022" at bounding box center [376, 168] width 62 height 11
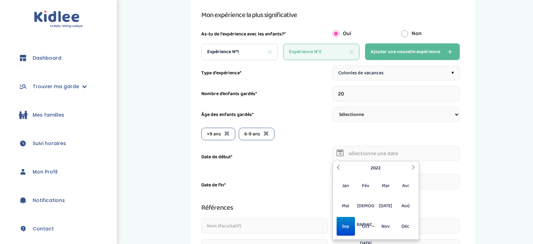
click at [392, 168] on th "2022" at bounding box center [376, 168] width 67 height 11
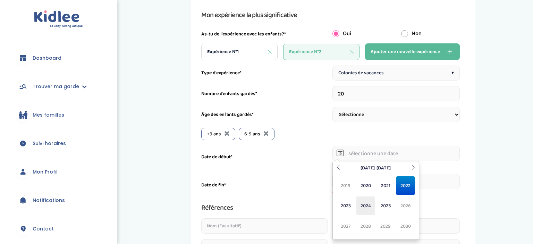
click at [367, 205] on span "2024" at bounding box center [366, 206] width 18 height 19
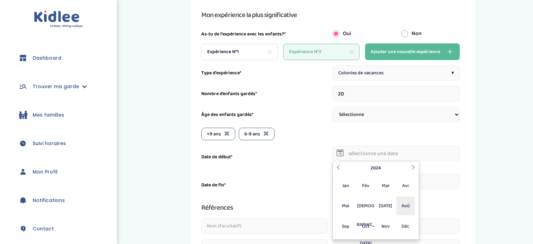
click at [405, 207] on span "Aoû" at bounding box center [405, 206] width 18 height 19
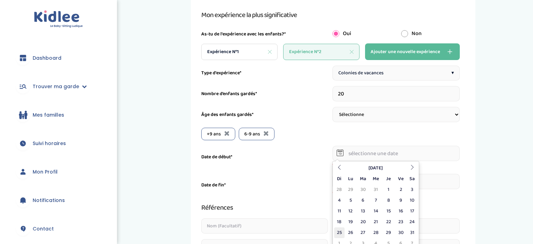
click at [337, 230] on td "25" at bounding box center [339, 232] width 10 height 11
type input "25-08-2024"
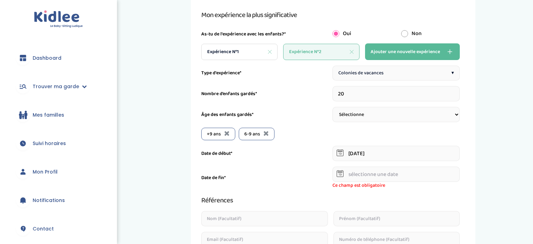
click at [358, 174] on input "text" at bounding box center [397, 174] width 128 height 15
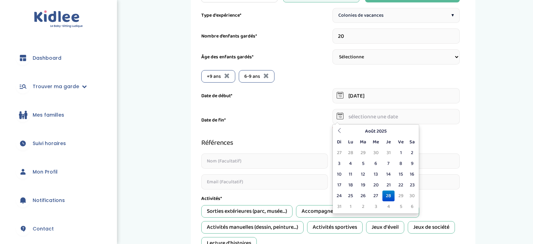
scroll to position [203, 0]
click at [390, 125] on div "Août 2025 Di Lu Ma Me Je Ve Sa 27 28 29 30 31 1 2 3 4 5 6 7 8 9 10 11 12 13 14 …" at bounding box center [376, 169] width 87 height 90
click at [384, 128] on th "Août 2025" at bounding box center [376, 131] width 62 height 11
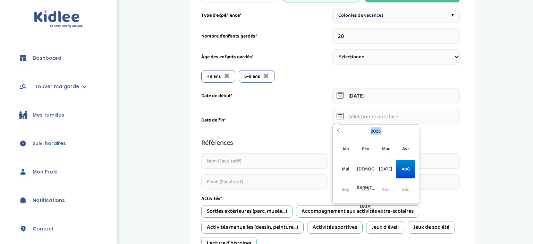
click at [384, 128] on th "2025" at bounding box center [376, 131] width 67 height 11
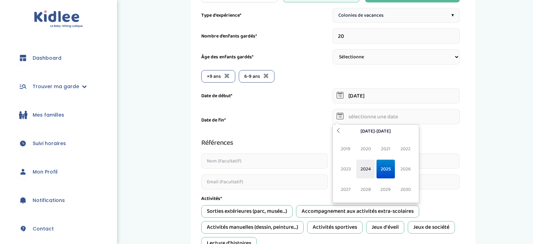
click at [368, 167] on span "2024" at bounding box center [366, 169] width 18 height 19
click at [402, 167] on span "Aoû" at bounding box center [405, 169] width 18 height 19
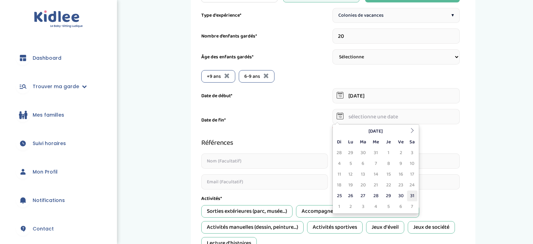
click at [410, 196] on td "31" at bounding box center [412, 196] width 10 height 11
type input "31-08-2024"
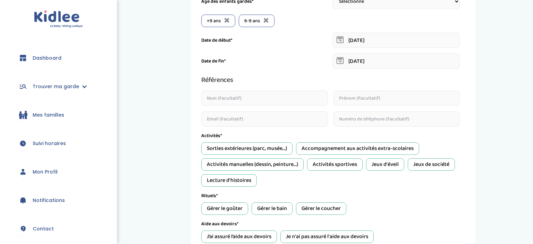
scroll to position [259, 0]
click at [256, 145] on div "Sorties extérieures (parc, musée...)" at bounding box center [246, 148] width 91 height 12
click at [328, 162] on div "Activités sportives" at bounding box center [335, 164] width 56 height 12
click at [421, 164] on div "Jeux de société" at bounding box center [431, 164] width 47 height 12
click at [266, 164] on div "Activités manuelles (dessin, peinture...)" at bounding box center [252, 164] width 102 height 12
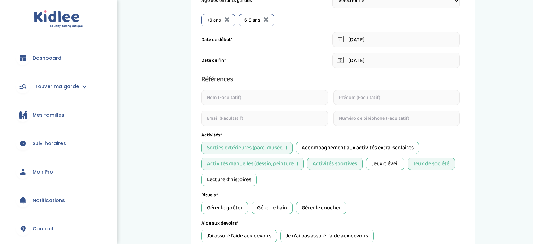
scroll to position [292, 0]
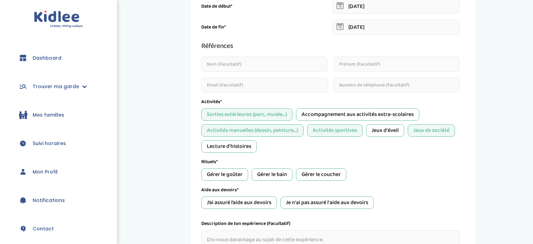
click at [227, 174] on div "Gérer le goûter" at bounding box center [224, 174] width 47 height 12
click at [313, 173] on div "Gérer le coucher" at bounding box center [321, 174] width 50 height 12
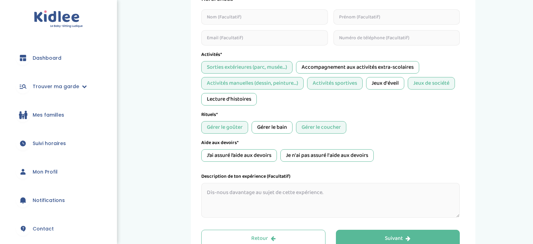
scroll to position [340, 0]
click at [306, 153] on div "Je n'ai pas assuré l'aide aux devoirs" at bounding box center [327, 155] width 93 height 12
click at [252, 199] on textarea at bounding box center [330, 200] width 259 height 35
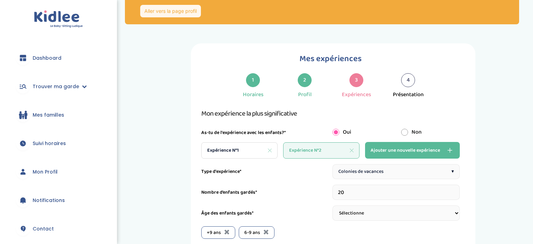
scroll to position [47, 0]
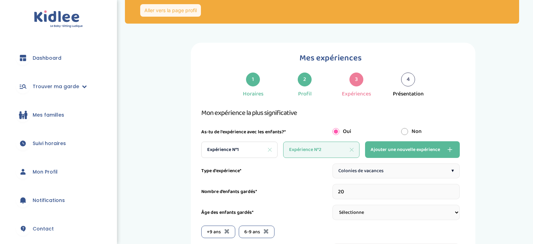
type textarea "Animatrice en colonie de vacances sur le thème des activités sportives nautique…"
click at [404, 146] on span "Ajouter une nouvelle expérience" at bounding box center [405, 149] width 69 height 8
type input "1"
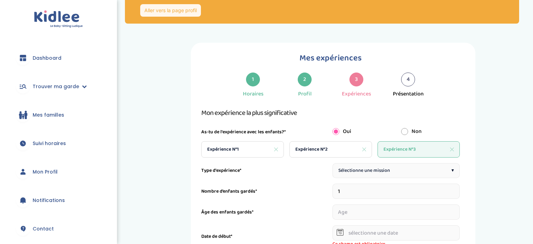
click at [372, 167] on span "Sélectionne une mission" at bounding box center [365, 170] width 52 height 7
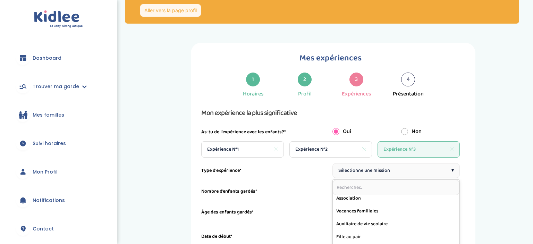
scroll to position [106, 0]
click at [346, 194] on input "text" at bounding box center [396, 187] width 127 height 15
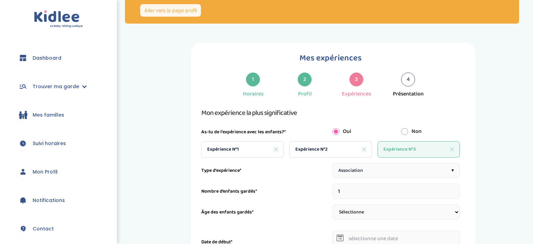
click at [359, 193] on input "1" at bounding box center [397, 191] width 128 height 15
type input "2"
click at [456, 189] on input "2" at bounding box center [397, 191] width 128 height 15
click at [397, 192] on input "2" at bounding box center [397, 191] width 128 height 15
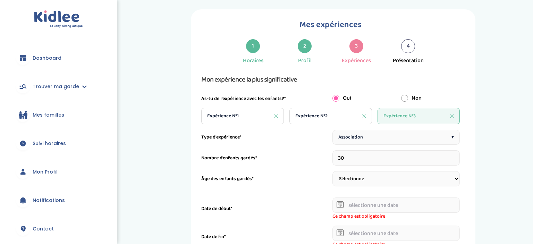
type input "30"
click at [333, 171] on select "Sélectionne 3-6 ans 6-9 ans +9 ans" at bounding box center [397, 178] width 128 height 15
select select "3-6"
click option "3-6 ans" at bounding box center [0, 0] width 0 height 0
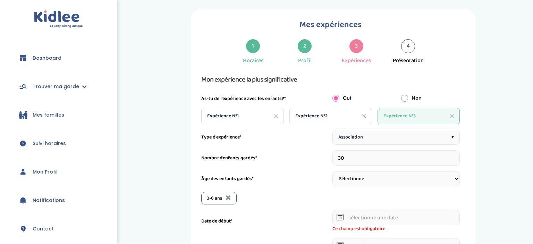
click at [333, 171] on select "Sélectionne 3-6 ans 6-9 ans +9 ans" at bounding box center [397, 178] width 128 height 15
select select "6-9"
click option "6-9 ans" at bounding box center [0, 0] width 0 height 0
click at [333, 171] on select "Sélectionne 3-6 ans 6-9 ans +9 ans" at bounding box center [397, 178] width 128 height 15
select select "+9"
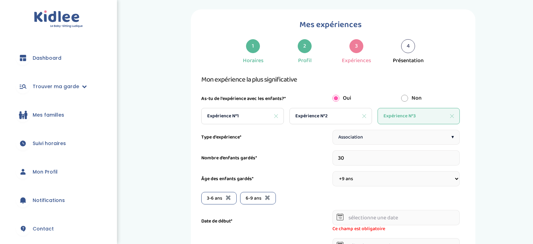
click option "+9 ans" at bounding box center [0, 0] width 0 height 0
select select
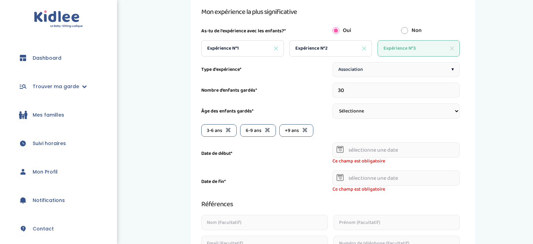
click at [363, 148] on input "text" at bounding box center [397, 149] width 128 height 15
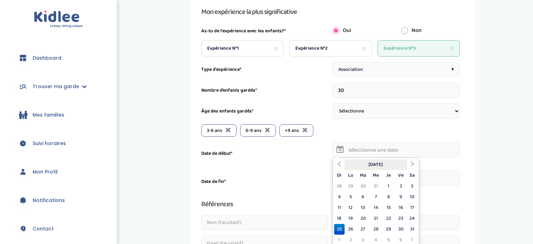
click at [385, 162] on th "Août 2024" at bounding box center [376, 164] width 62 height 11
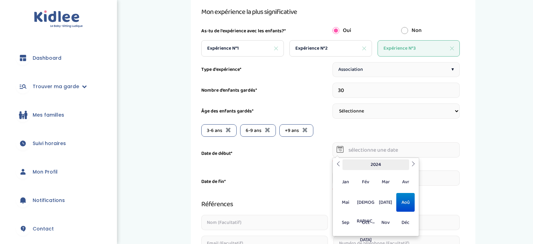
click at [383, 167] on th "2024" at bounding box center [376, 164] width 67 height 11
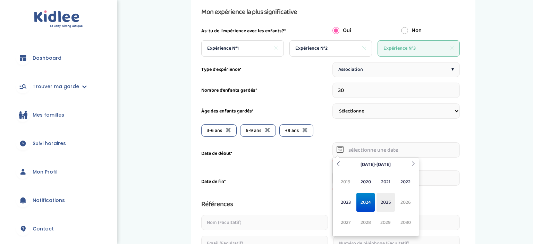
click at [384, 198] on span "2025" at bounding box center [386, 202] width 18 height 19
click at [366, 198] on span "[DEMOGRAPHIC_DATA]" at bounding box center [366, 202] width 18 height 19
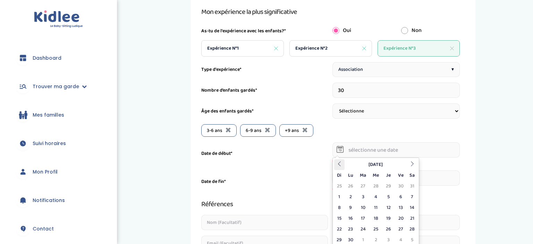
click at [340, 164] on icon at bounding box center [339, 163] width 5 height 5
click at [349, 229] on td "26" at bounding box center [351, 229] width 12 height 11
type input "26-05-2025"
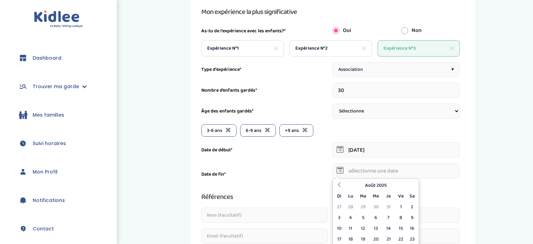
click at [370, 171] on input "text" at bounding box center [397, 170] width 128 height 15
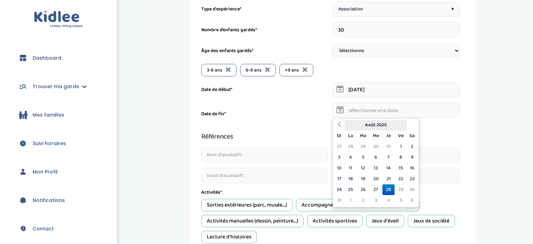
scroll to position [210, 0]
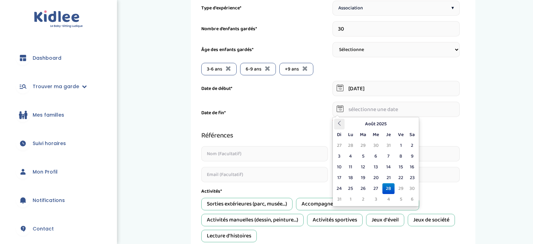
click at [336, 122] on th at bounding box center [339, 124] width 10 height 11
click at [403, 176] on td "20" at bounding box center [401, 178] width 12 height 11
type input "20-06-2025"
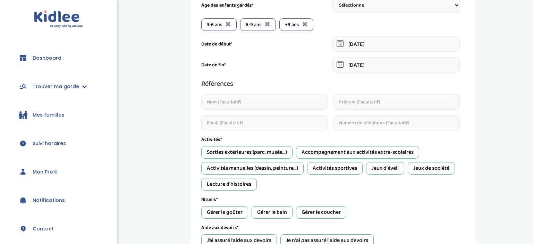
scroll to position [255, 0]
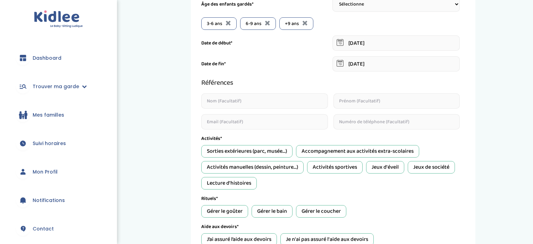
click at [331, 169] on div "Activités sportives" at bounding box center [335, 167] width 56 height 12
click at [384, 169] on div "Jeux d'éveil" at bounding box center [385, 167] width 38 height 12
click at [433, 168] on div "Jeux de société" at bounding box center [431, 167] width 47 height 12
click at [289, 165] on div "Activités manuelles (dessin, peinture...)" at bounding box center [252, 167] width 102 height 12
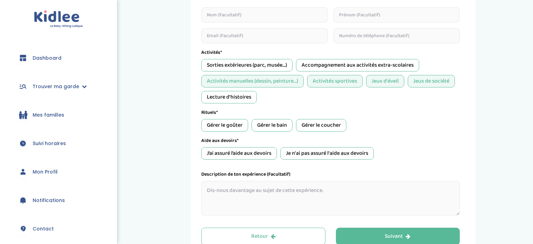
scroll to position [342, 0]
click at [291, 148] on div "Je n'ai pas assuré l'aide aux devoirs" at bounding box center [327, 153] width 93 height 12
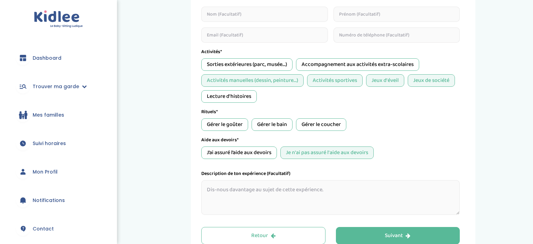
click at [280, 189] on textarea at bounding box center [330, 197] width 259 height 35
click at [333, 188] on textarea "Voyage humanitaire dans le cadre de mes études d epsychomotricité" at bounding box center [330, 197] width 259 height 35
drag, startPoint x: 369, startPoint y: 189, endPoint x: 256, endPoint y: 188, distance: 112.8
click at [256, 188] on textarea "Voyage humanitaire dans le cadre de mes études dpsychomotricité" at bounding box center [330, 197] width 259 height 35
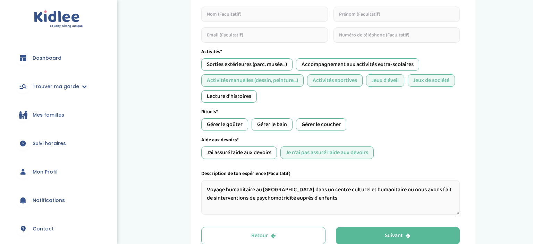
click at [209, 196] on textarea "Voyage humanitaire au Togo dans un centre culturel et humanitaire ou nous avons…" at bounding box center [330, 197] width 259 height 35
click at [335, 198] on textarea "Voyage humanitaire au Togo dans un centre culturel et humanitaire ou nous avons…" at bounding box center [330, 197] width 259 height 35
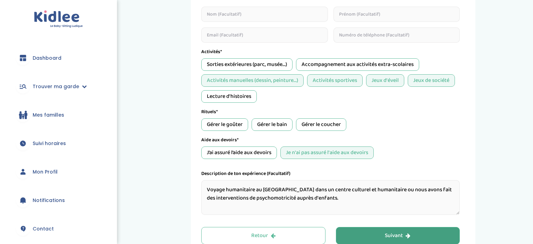
type textarea "Voyage humanitaire au Togo dans un centre culturel et humanitaire ou nous avons…"
click at [388, 232] on div "Suivant" at bounding box center [398, 236] width 26 height 8
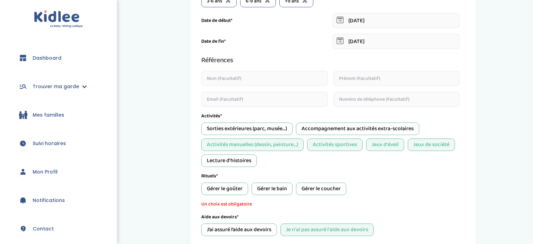
scroll to position [294, 0]
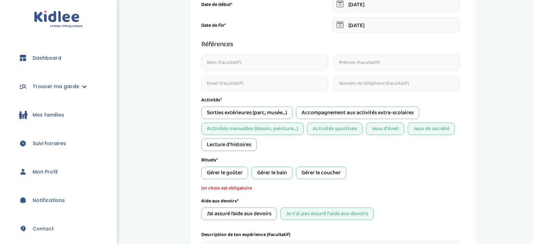
click at [235, 172] on div "Gérer le goûter" at bounding box center [224, 173] width 47 height 12
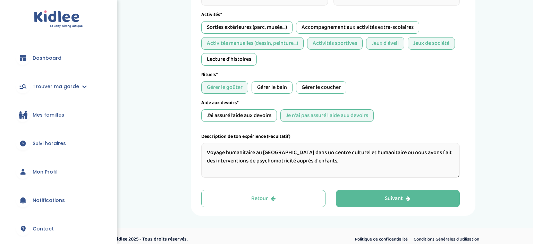
scroll to position [384, 0]
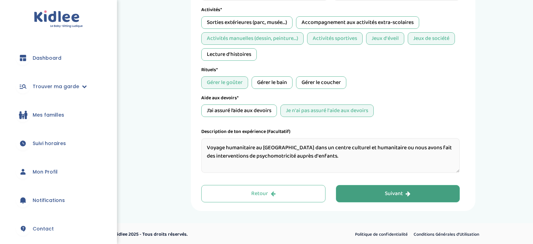
click at [390, 195] on div "Suivant" at bounding box center [398, 194] width 26 height 8
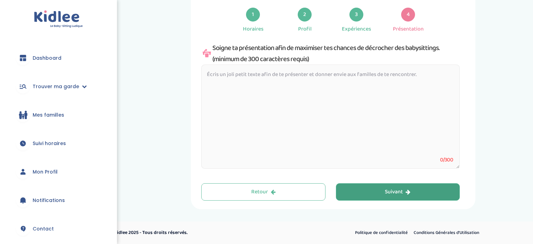
scroll to position [110, 0]
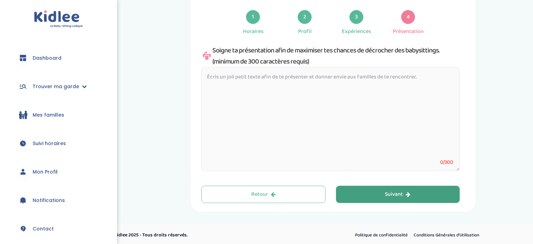
drag, startPoint x: 207, startPoint y: 76, endPoint x: 411, endPoint y: 77, distance: 204.2
click at [411, 77] on textarea at bounding box center [330, 119] width 259 height 104
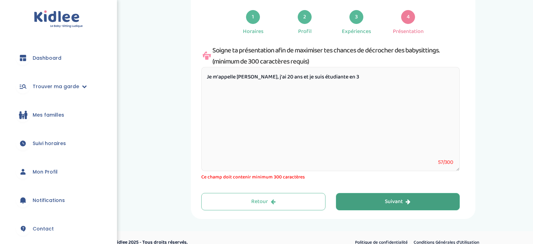
click at [302, 76] on textarea "Je m'appelle Elsa, j'ai 20 ans et je suis étudiante en 3" at bounding box center [330, 119] width 259 height 104
click at [302, 76] on textarea "Je m'appelle Elsa, j'ai 20 ans et je suis en 3" at bounding box center [330, 119] width 259 height 104
click at [307, 77] on textarea "Je m'appelle Elsa, j'ai 20 ans et je suis en 3" at bounding box center [330, 119] width 259 height 104
click at [419, 74] on textarea "Je m'appelle Elsa, j'ai 20 ans et je suis en 3ème année d'études de psychomotri…" at bounding box center [330, 119] width 259 height 104
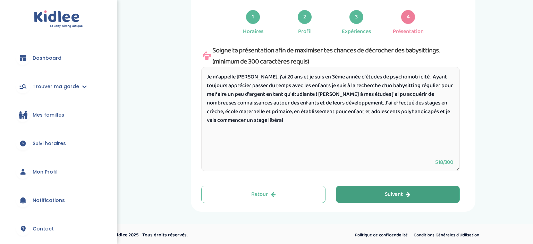
click at [258, 120] on textarea "Je m'appelle Elsa, j'ai 20 ans et je suis en 3ème année d'études de psychomotri…" at bounding box center [330, 119] width 259 height 104
click at [308, 124] on textarea "Je m'appelle Elsa, j'ai 20 ans et je suis en 3ème année d'études de psychomotri…" at bounding box center [330, 119] width 259 height 104
click at [387, 120] on textarea "Je m'appelle Elsa, j'ai 20 ans et je suis en 3ème année d'études de psychomotri…" at bounding box center [330, 119] width 259 height 104
click at [398, 124] on textarea "Je m'appelle Elsa, j'ai 20 ans et je suis en 3ème année d'études de psychomotri…" at bounding box center [330, 119] width 259 height 104
click at [341, 122] on textarea "Je m'appelle Elsa, j'ai 20 ans et je suis en 3ème année d'études de psychomotri…" at bounding box center [330, 119] width 259 height 104
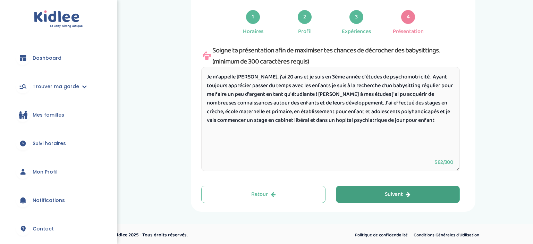
click at [341, 122] on textarea "Je m'appelle Elsa, j'ai 20 ans et je suis en 3ème année d'études de psychomotri…" at bounding box center [330, 119] width 259 height 104
click at [427, 121] on textarea "Je m'appelle Elsa, j'ai 20 ans et je suis en 3ème année d'études de psychomotri…" at bounding box center [330, 119] width 259 height 104
click at [311, 94] on textarea "Je m'appelle Elsa, j'ai 20 ans et je suis en 3ème année d'études de psychomotri…" at bounding box center [330, 119] width 259 height 104
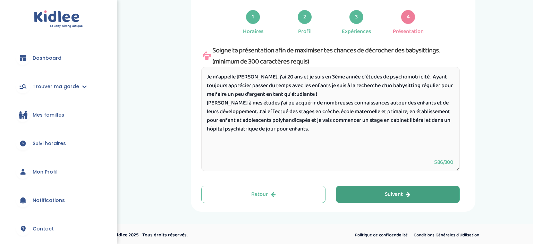
click at [215, 104] on textarea "Je m'appelle Elsa, j'ai 20 ans et je suis en 3ème année d'études de psychomotri…" at bounding box center [330, 119] width 259 height 104
click at [331, 133] on textarea "Je m'appelle Elsa, j'ai 20 ans et je suis en 3ème année d'études de psychomotri…" at bounding box center [330, 119] width 259 height 104
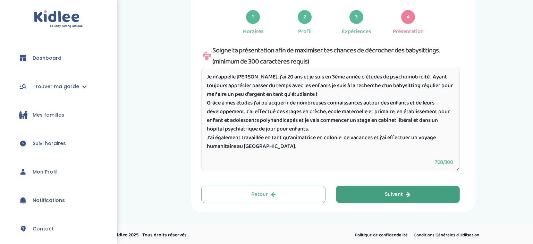
paste textarea "j’ai l’habitude de m’occuper d’enfants de différents âges et de veiller à leur …"
click at [260, 147] on textarea "Je m'appelle Elsa, j'ai 20 ans et je suis en 3ème année d'études de psychomotri…" at bounding box center [330, 119] width 259 height 104
click at [265, 147] on textarea "Je m'appelle Elsa, j'ai 20 ans et je suis en 3ème année d'études de psychomotri…" at bounding box center [330, 119] width 259 height 104
click at [238, 157] on textarea "Je m'appelle Elsa, j'ai 20 ans et je suis en 3ème année d'études de psychomotri…" at bounding box center [330, 119] width 259 height 104
paste textarea "je suis une personne sérieuse, attentive et de confiance. J’aime partager des a…"
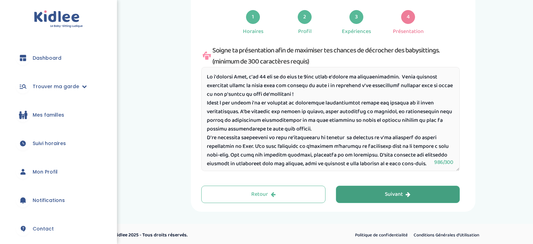
click at [235, 158] on textarea at bounding box center [330, 119] width 259 height 104
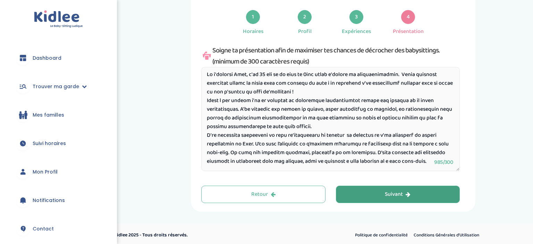
click at [258, 144] on textarea at bounding box center [330, 119] width 259 height 104
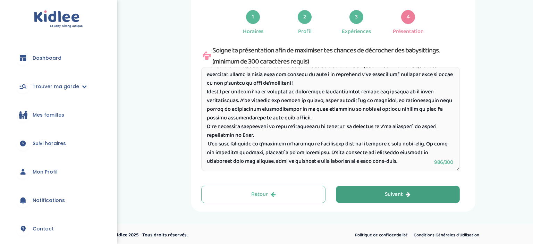
scroll to position [14, 0]
click at [344, 126] on textarea at bounding box center [330, 119] width 259 height 104
click at [374, 125] on textarea at bounding box center [330, 119] width 259 height 104
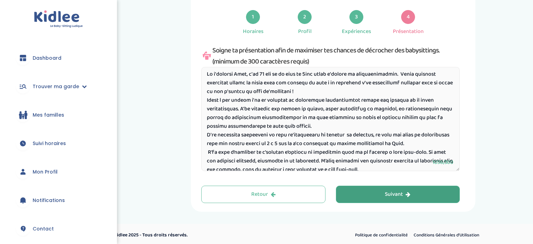
scroll to position [0, 0]
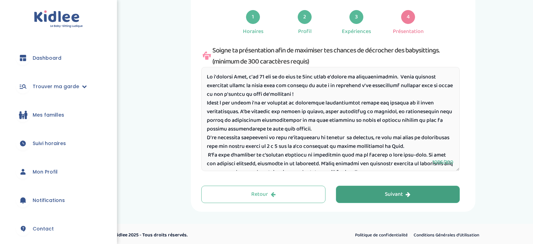
drag, startPoint x: 362, startPoint y: 162, endPoint x: 197, endPoint y: 68, distance: 190.1
click at [201, 68] on textarea at bounding box center [330, 119] width 259 height 104
type textarea "Je m'appelle Elsa, j'ai 20 ans et je suis en 3ème année d'études de psychomotri…"
click at [197, 68] on div "Ma présentation 1 Horaires 2 Profil 3 Expériences 4 Présentation Indique nous t…" at bounding box center [333, 96] width 285 height 232
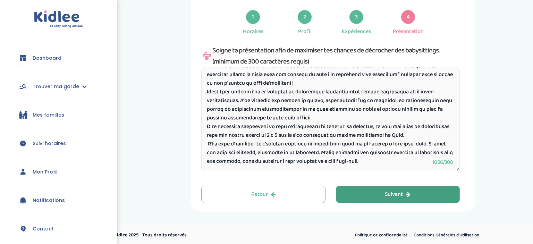
drag, startPoint x: 205, startPoint y: 77, endPoint x: 400, endPoint y: 162, distance: 212.4
click at [400, 162] on textarea at bounding box center [330, 119] width 259 height 104
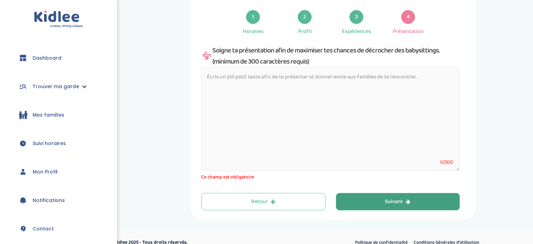
scroll to position [0, 0]
paste textarea "Je m'appelle Elsa, j'ai 20 ans et je suis en 3ᵉ année d'études de psychomotrici…"
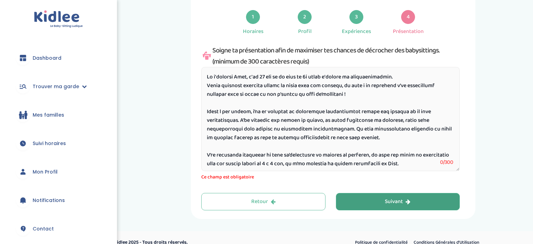
scroll to position [35, 0]
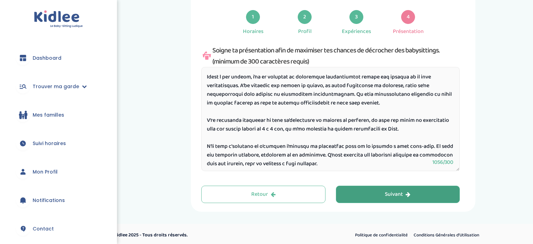
type textarea "Je m'appelle Elsa, j'ai 20 ans et je suis en 3ᵉ année d'études de psychomotrici…"
click at [484, 159] on div "Ma présentation 1 Horaires 2 Profil 3 Expériences 4 Présentation Indique nous t…" at bounding box center [334, 96] width 390 height 232
click at [395, 191] on div "Suivant" at bounding box center [398, 195] width 26 height 8
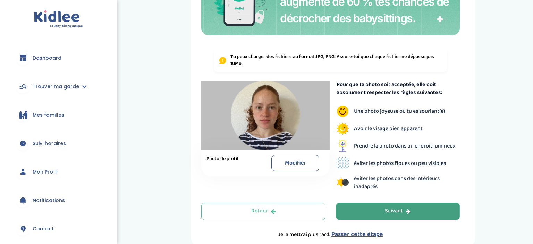
scroll to position [218, 0]
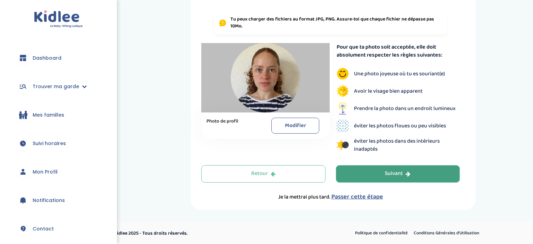
click at [377, 174] on button "Suivant" at bounding box center [398, 173] width 124 height 17
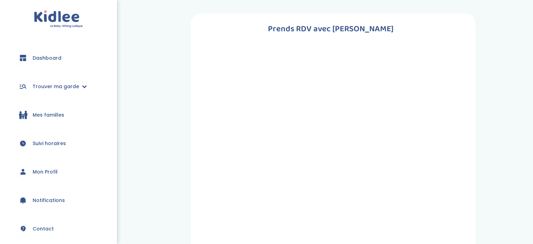
scroll to position [61, 0]
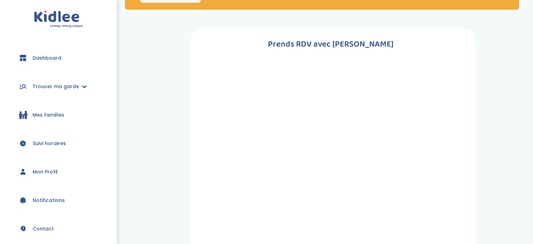
click at [76, 83] on link "Trouver ma garde" at bounding box center [58, 86] width 96 height 25
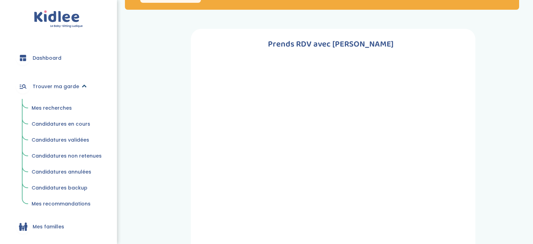
scroll to position [0, 0]
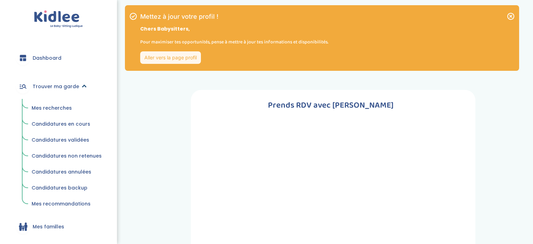
click at [50, 85] on span "Trouver ma garde" at bounding box center [56, 86] width 47 height 7
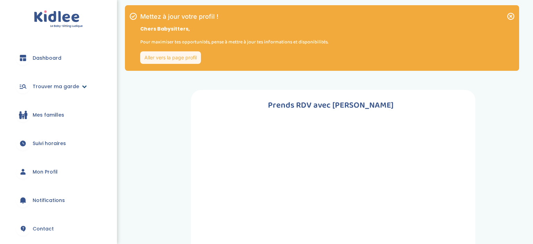
click at [50, 85] on span "Trouver ma garde" at bounding box center [56, 86] width 47 height 7
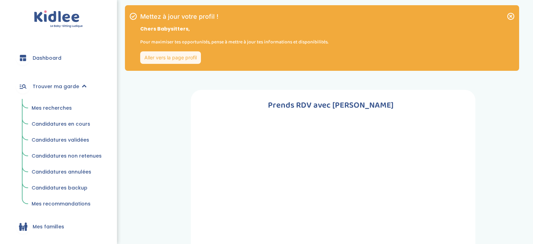
click at [45, 109] on span "Mes recherches" at bounding box center [52, 108] width 40 height 7
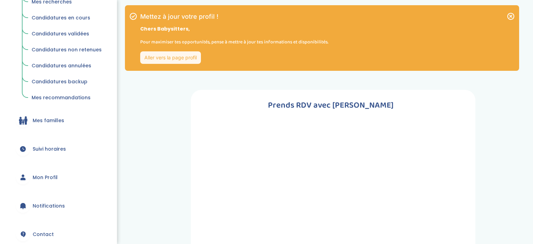
scroll to position [107, 0]
click at [48, 175] on span "Mon Profil" at bounding box center [45, 176] width 25 height 7
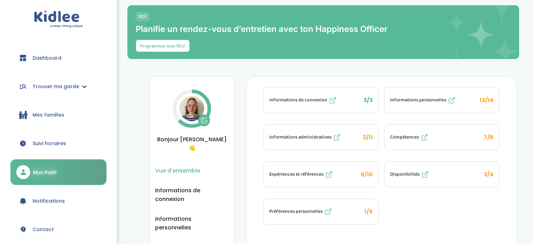
scroll to position [49, 0]
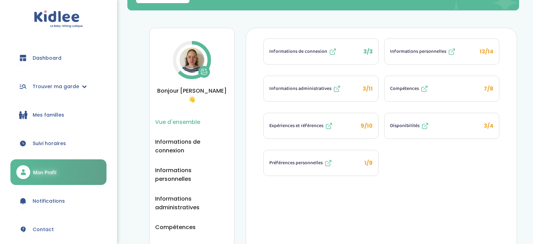
click at [394, 124] on span "Disponibilités" at bounding box center [405, 125] width 30 height 7
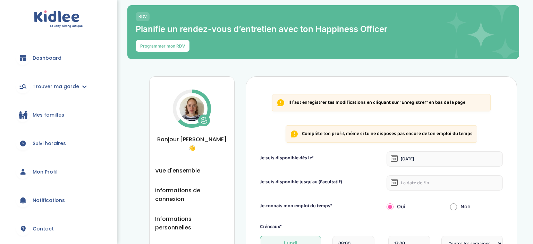
select select "1"
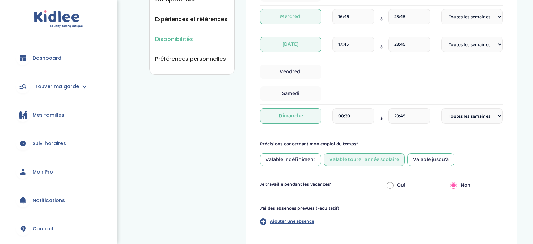
scroll to position [279, 0]
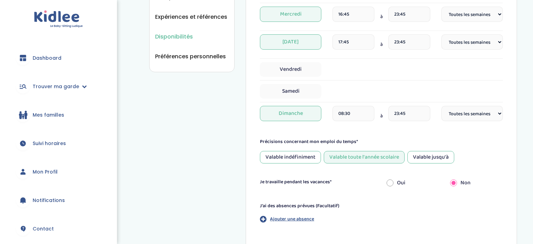
click at [286, 220] on p "Ajouter une absence" at bounding box center [292, 219] width 44 height 7
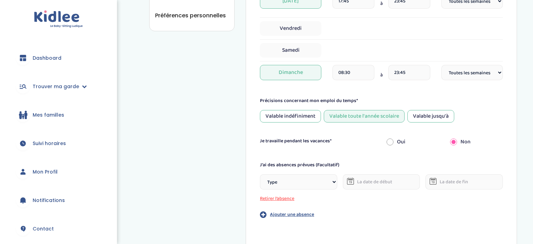
scroll to position [321, 0]
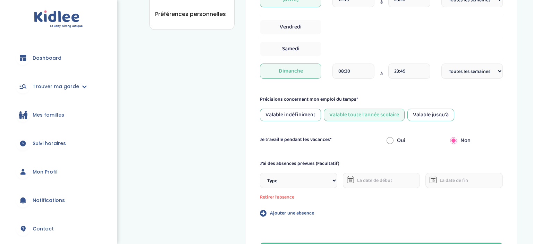
click at [260, 173] on select "Type Stages Alternances Vacances Partiels Autre" at bounding box center [298, 180] width 77 height 15
click at [319, 201] on div "J'ai des absences prévues (Facultatif) Type Stages Alternances Vacances Partiel…" at bounding box center [381, 188] width 243 height 57
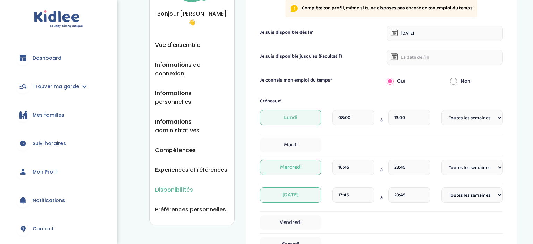
scroll to position [125, 0]
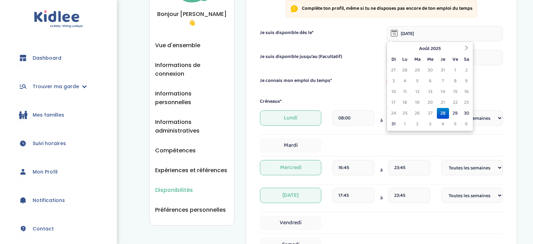
click at [404, 31] on input "[DATE]" at bounding box center [445, 33] width 116 height 15
click at [467, 47] on icon at bounding box center [466, 47] width 5 height 5
click at [403, 91] on td "15" at bounding box center [405, 91] width 12 height 11
type input "[DATE]"
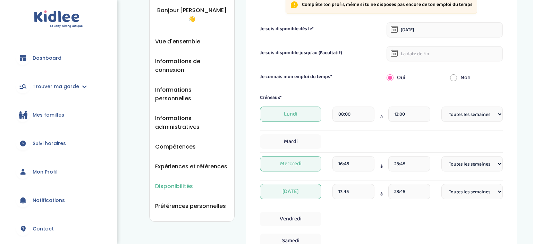
scroll to position [130, 0]
click at [283, 117] on span "Lundi" at bounding box center [290, 113] width 61 height 15
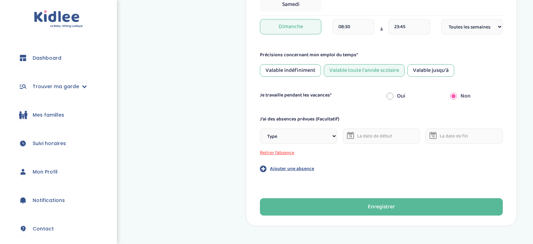
scroll to position [385, 0]
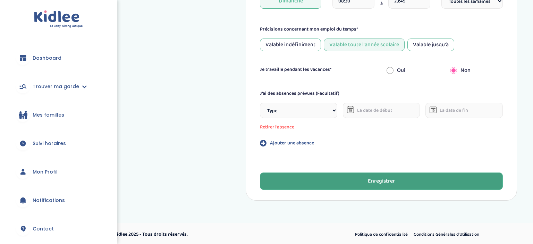
click at [277, 178] on button "Enregistrer" at bounding box center [381, 181] width 243 height 17
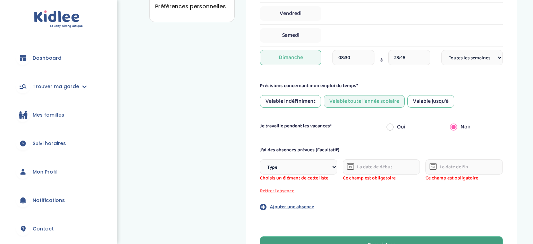
scroll to position [356, 0]
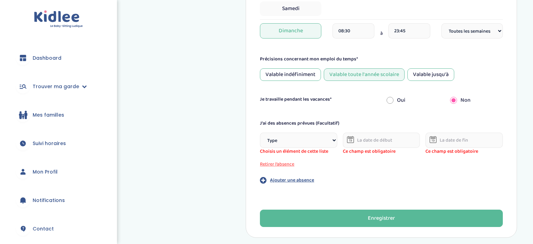
click at [279, 164] on button "Retirer l’absence" at bounding box center [298, 164] width 77 height 7
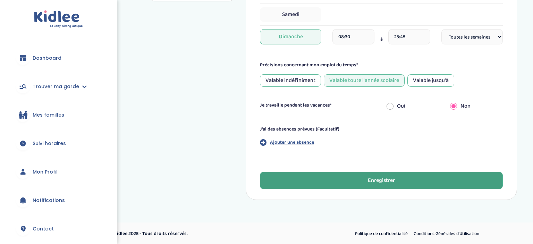
click at [292, 183] on button "Enregistrer" at bounding box center [381, 180] width 243 height 17
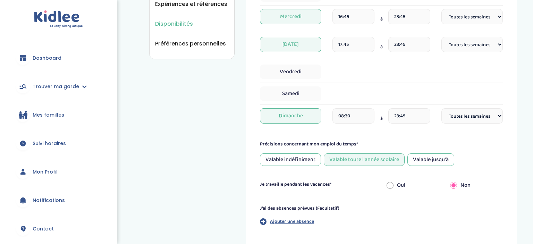
scroll to position [371, 0]
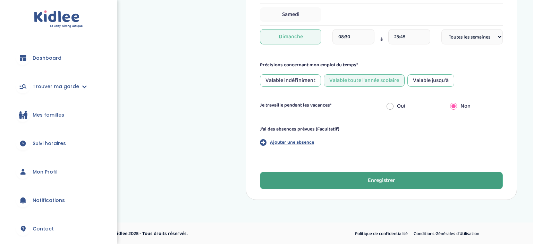
click at [289, 176] on button "Enregistrer" at bounding box center [381, 180] width 243 height 17
